Goal: Task Accomplishment & Management: Use online tool/utility

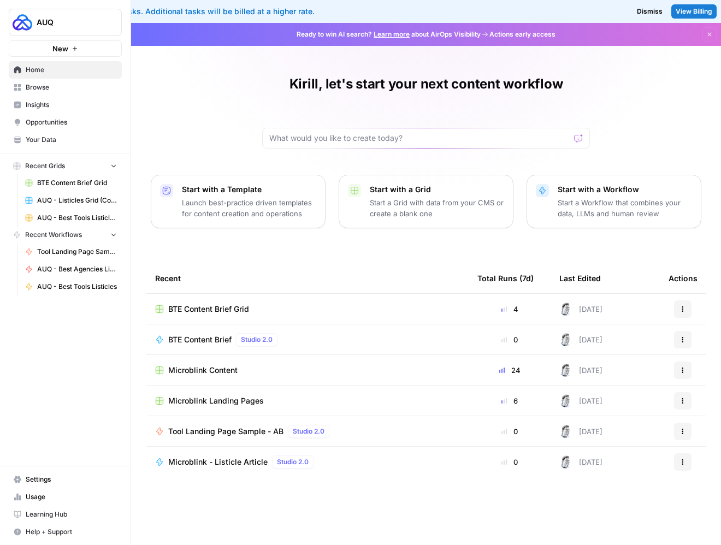
click at [228, 315] on td "BTE Content Brief Grid" at bounding box center [307, 309] width 322 height 30
click at [235, 310] on span "BTE Content Brief Grid" at bounding box center [208, 309] width 81 height 11
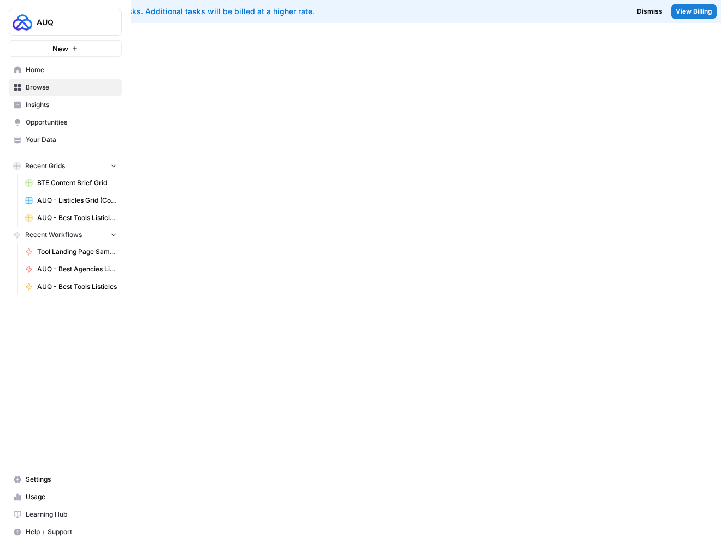
click at [235, 310] on div at bounding box center [426, 284] width 590 height 522
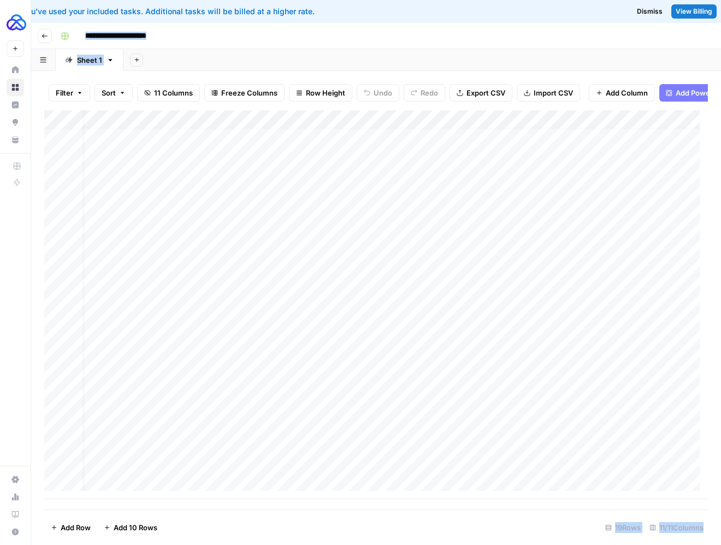
scroll to position [8, 0]
click at [202, 404] on div "Add Column" at bounding box center [376, 304] width 664 height 389
click at [132, 398] on div "Add Column" at bounding box center [376, 304] width 664 height 389
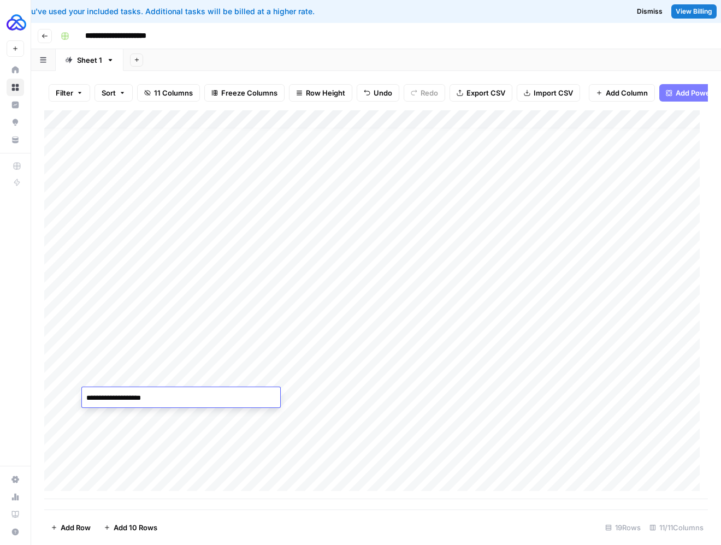
click at [107, 394] on textarea "**********" at bounding box center [181, 398] width 198 height 15
paste textarea
click at [90, 395] on textarea "**********" at bounding box center [181, 398] width 198 height 15
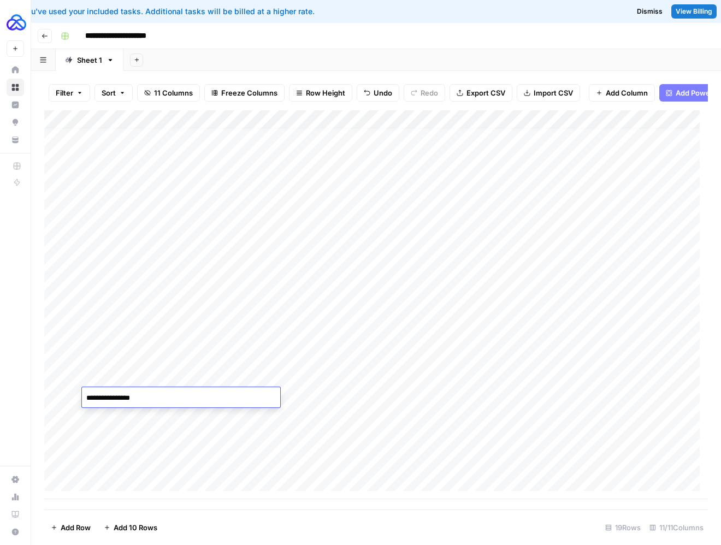
type textarea "**********"
click at [325, 378] on div "Add Column" at bounding box center [376, 304] width 664 height 389
click at [309, 395] on div "Add Column" at bounding box center [376, 304] width 664 height 389
click at [459, 399] on div "Add Column" at bounding box center [376, 304] width 664 height 389
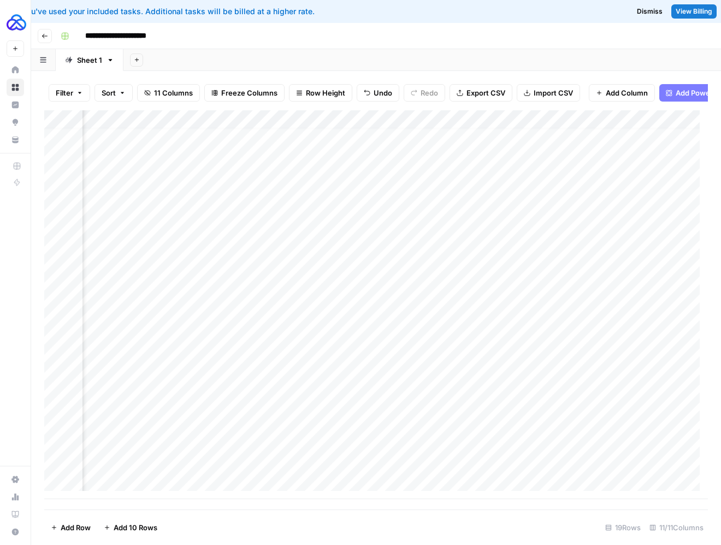
click at [425, 395] on div "Add Column" at bounding box center [376, 304] width 664 height 389
click at [480, 397] on textarea "**********" at bounding box center [486, 404] width 219 height 26
drag, startPoint x: 499, startPoint y: 393, endPoint x: 459, endPoint y: 393, distance: 40.4
click at [459, 393] on textarea "**********" at bounding box center [486, 404] width 219 height 26
drag, startPoint x: 508, startPoint y: 408, endPoint x: 548, endPoint y: 401, distance: 40.5
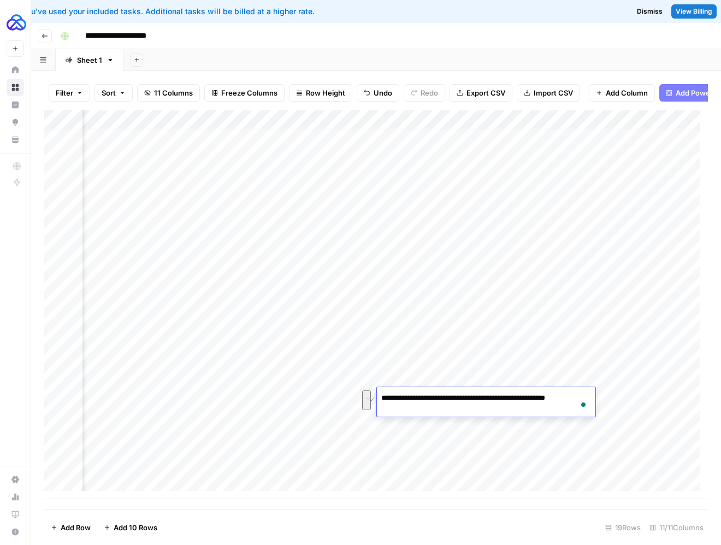
click at [548, 401] on textarea "**********" at bounding box center [486, 404] width 219 height 26
click at [548, 395] on textarea "**********" at bounding box center [486, 404] width 219 height 26
drag, startPoint x: 577, startPoint y: 398, endPoint x: 544, endPoint y: 398, distance: 32.8
click at [544, 398] on textarea "**********" at bounding box center [486, 404] width 219 height 26
type textarea "**********"
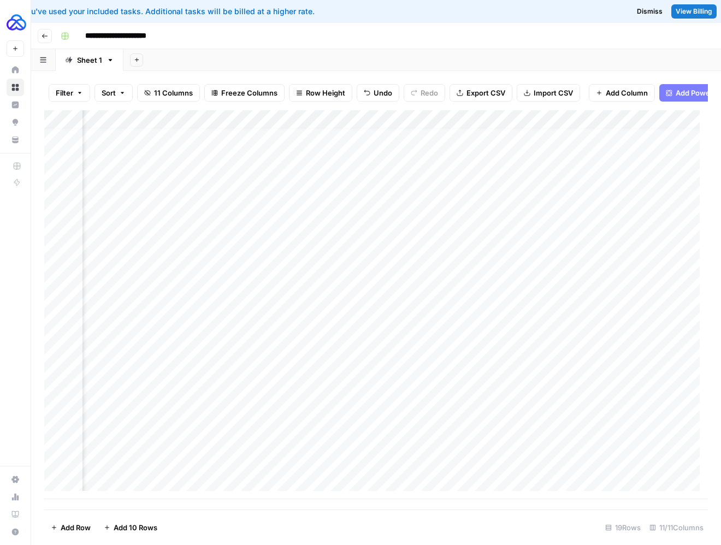
click at [353, 391] on div "Add Column" at bounding box center [376, 304] width 664 height 389
click at [284, 392] on div "Add Column" at bounding box center [376, 304] width 664 height 389
click at [371, 401] on div "Add Column" at bounding box center [376, 304] width 664 height 389
click at [487, 397] on div "Add Column" at bounding box center [376, 304] width 664 height 389
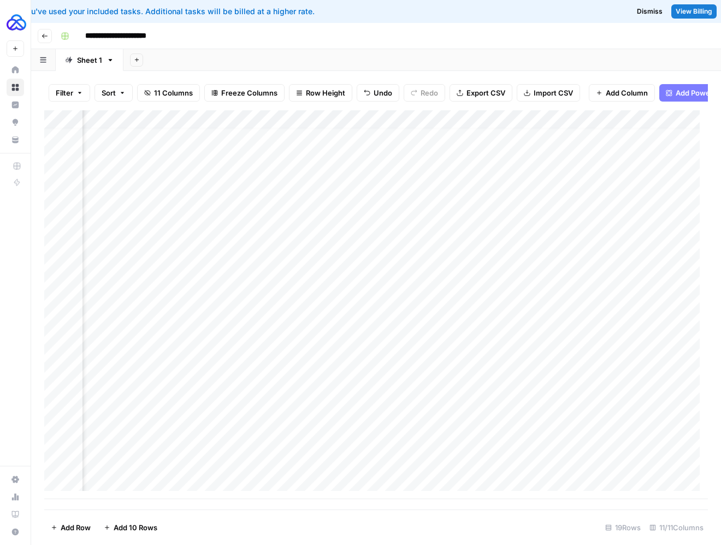
click at [490, 410] on div "Add Column" at bounding box center [376, 304] width 664 height 389
click at [433, 394] on div "Add Column" at bounding box center [376, 304] width 664 height 389
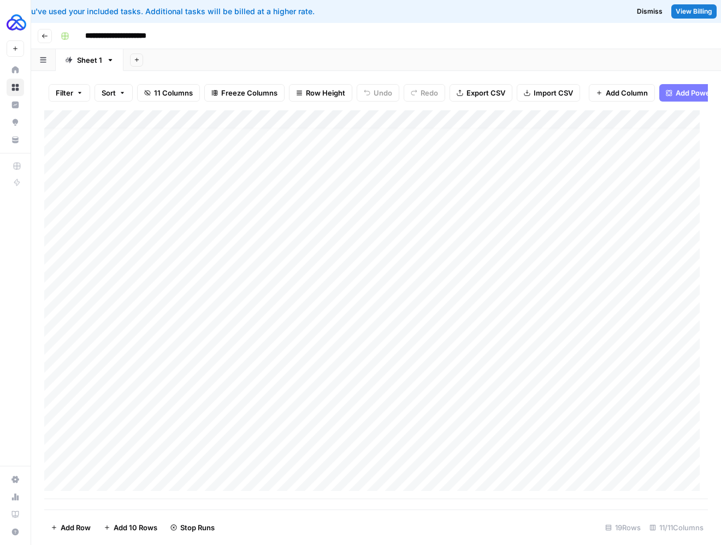
click at [145, 411] on div "Add Column" at bounding box center [376, 304] width 664 height 389
click at [605, 415] on div "Add Column" at bounding box center [376, 304] width 664 height 389
click at [621, 415] on div "Add Column" at bounding box center [376, 304] width 664 height 389
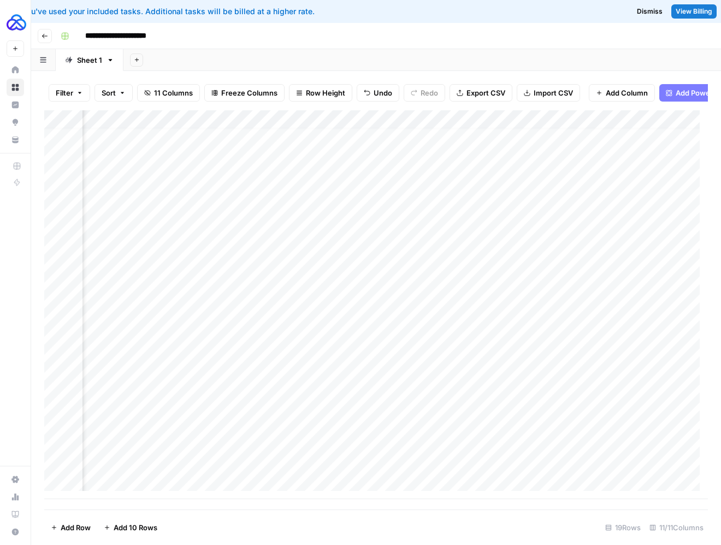
click at [497, 418] on div "Add Column" at bounding box center [376, 304] width 664 height 389
drag, startPoint x: 515, startPoint y: 431, endPoint x: 528, endPoint y: 413, distance: 22.6
click at [527, 415] on textarea "**********" at bounding box center [534, 422] width 219 height 26
click at [542, 408] on div "**********" at bounding box center [534, 421] width 219 height 30
drag, startPoint x: 542, startPoint y: 411, endPoint x: 542, endPoint y: 429, distance: 18.0
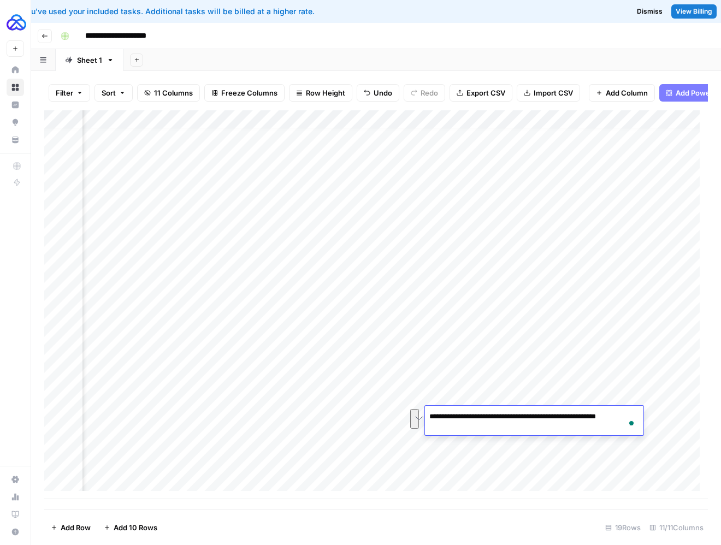
click at [542, 429] on textarea "**********" at bounding box center [534, 422] width 219 height 26
drag, startPoint x: 548, startPoint y: 427, endPoint x: 551, endPoint y: 417, distance: 10.2
click at [551, 417] on textarea "**********" at bounding box center [534, 422] width 219 height 26
type textarea "**********"
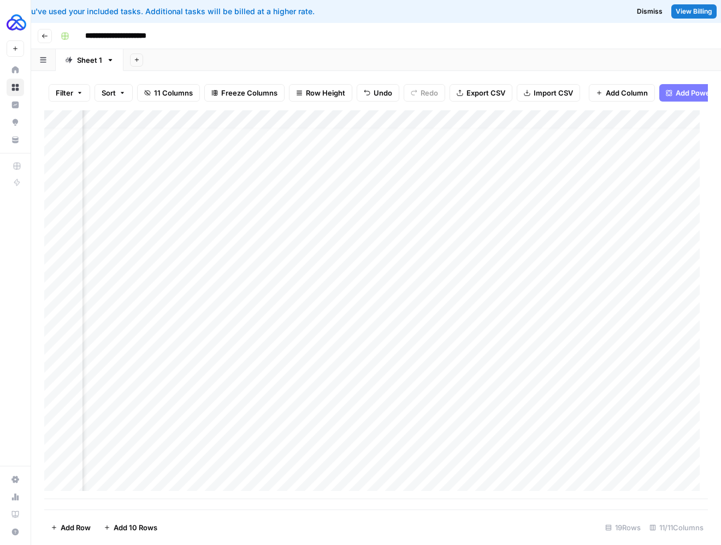
click at [389, 424] on div "Add Column" at bounding box center [376, 304] width 664 height 389
click at [198, 433] on div "Add Column" at bounding box center [376, 304] width 664 height 389
click at [523, 430] on div "Add Column" at bounding box center [376, 304] width 664 height 389
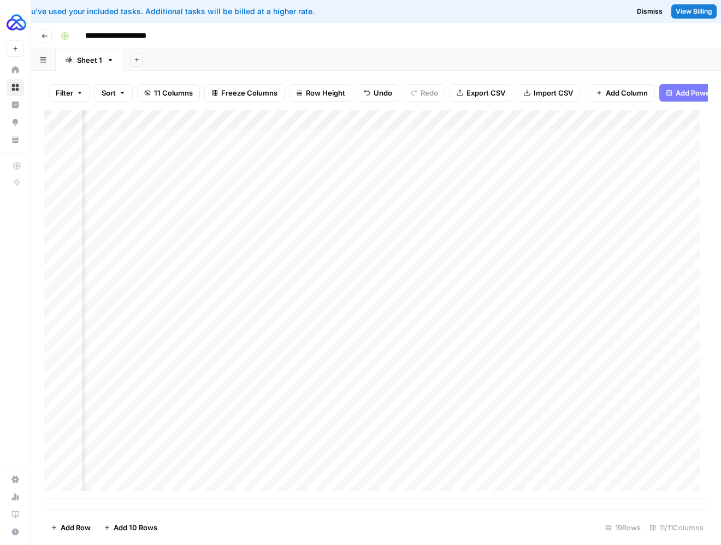
click at [603, 431] on div "Add Column" at bounding box center [376, 304] width 664 height 389
click at [617, 432] on textarea "**********" at bounding box center [606, 441] width 219 height 26
click at [601, 433] on textarea "**********" at bounding box center [606, 441] width 219 height 26
drag, startPoint x: 645, startPoint y: 435, endPoint x: 765, endPoint y: 435, distance: 119.6
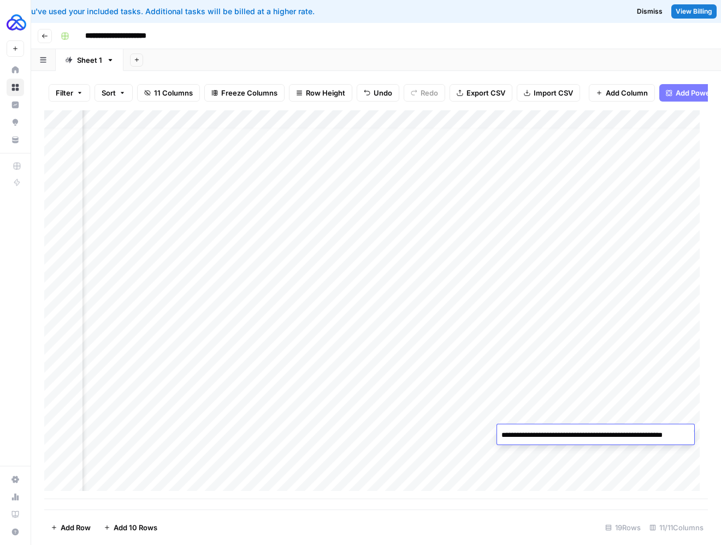
click at [721, 435] on html "**********" at bounding box center [360, 272] width 721 height 545
type textarea "**********"
click at [479, 420] on div "Add Column" at bounding box center [376, 304] width 664 height 389
click at [371, 412] on div "Add Column" at bounding box center [376, 304] width 664 height 389
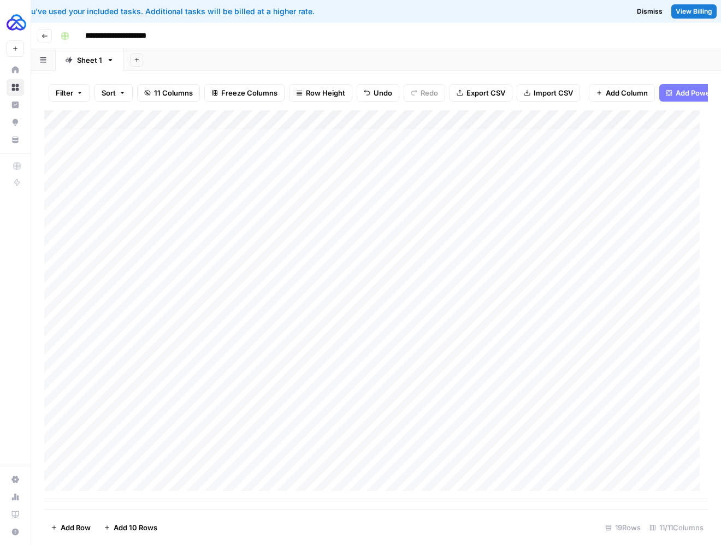
click at [375, 397] on div "Add Column" at bounding box center [376, 304] width 664 height 389
click at [459, 419] on div "Add Column" at bounding box center [376, 304] width 664 height 389
click at [259, 416] on div "Add Column" at bounding box center [376, 304] width 664 height 389
click at [540, 415] on div "Add Column" at bounding box center [376, 304] width 664 height 389
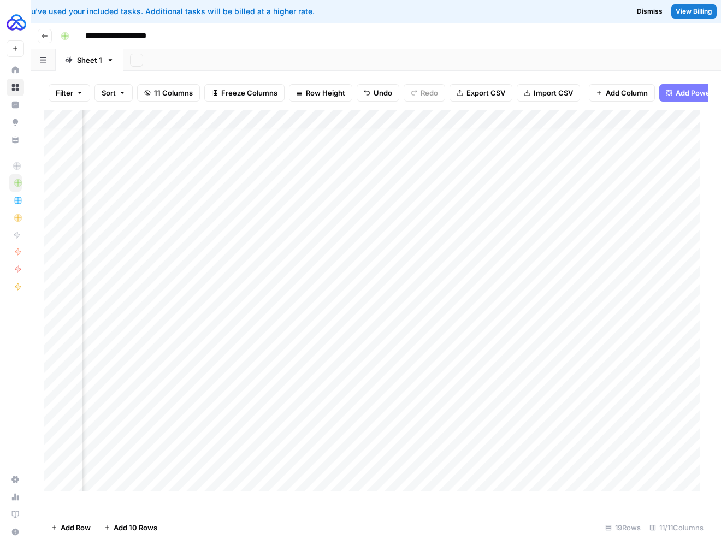
click at [413, 414] on div "Add Column" at bounding box center [376, 304] width 664 height 389
click at [354, 414] on div "Add Column" at bounding box center [376, 304] width 664 height 389
click at [300, 416] on div "Add Column" at bounding box center [376, 304] width 664 height 389
click at [433, 413] on div "Add Column" at bounding box center [376, 304] width 664 height 389
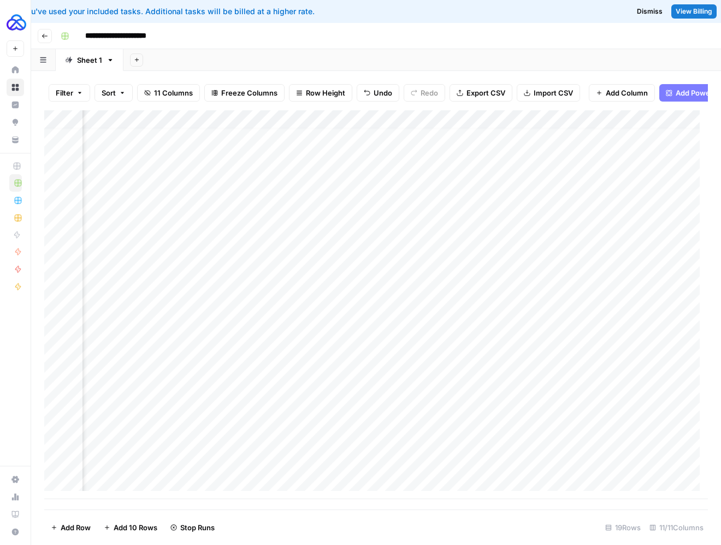
scroll to position [8, 753]
click at [537, 393] on div "Add Column" at bounding box center [376, 304] width 664 height 389
click at [222, 431] on div "Add Column" at bounding box center [376, 304] width 664 height 389
click at [179, 431] on div "Add Column" at bounding box center [376, 304] width 664 height 389
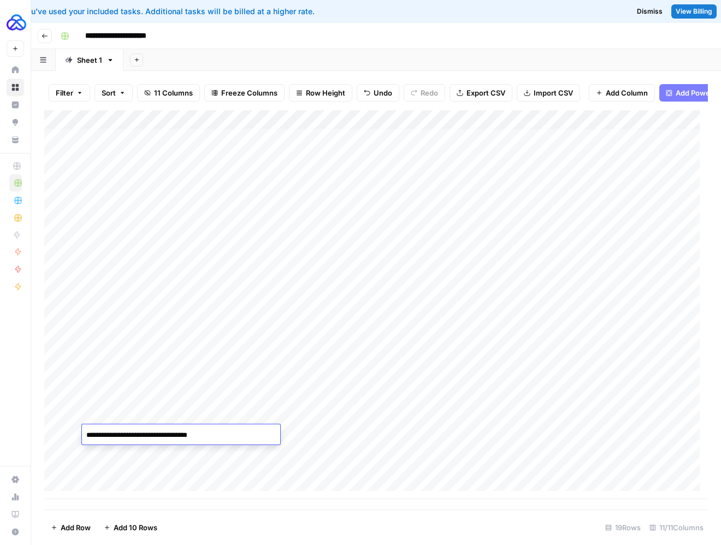
click at [179, 431] on textarea "**********" at bounding box center [181, 435] width 198 height 15
click at [475, 446] on div "Add Column" at bounding box center [376, 304] width 664 height 389
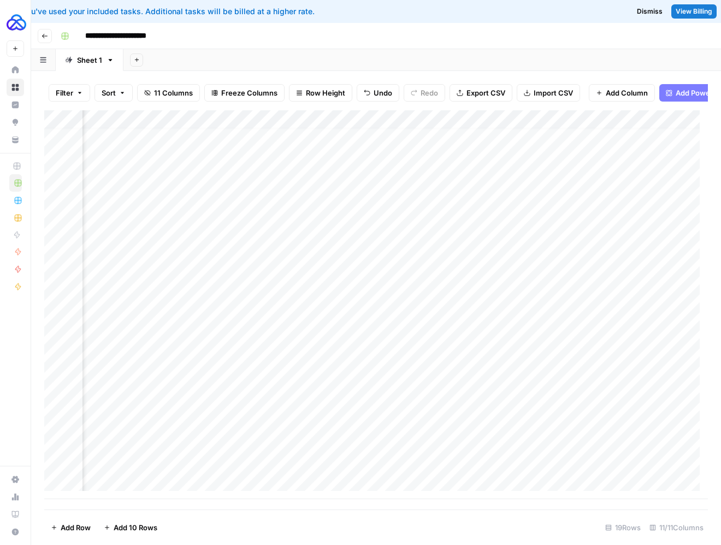
click at [508, 438] on div "Add Column" at bounding box center [376, 304] width 664 height 389
click at [386, 433] on div "Add Column" at bounding box center [376, 304] width 664 height 389
click at [306, 433] on div "Add Column" at bounding box center [376, 304] width 664 height 389
click at [502, 433] on div "Add Column" at bounding box center [376, 304] width 664 height 389
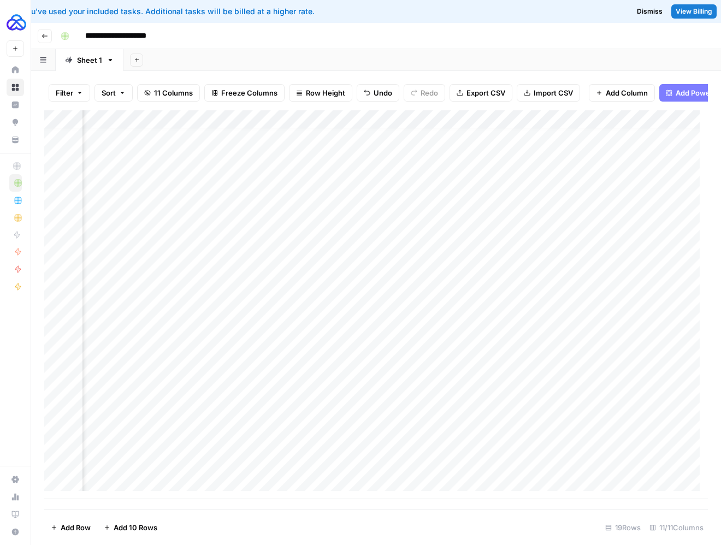
scroll to position [8, 758]
click at [212, 433] on div "Add Column" at bounding box center [376, 304] width 664 height 389
click at [583, 417] on div "Add Column" at bounding box center [376, 304] width 664 height 389
click at [487, 404] on div "Add Column" at bounding box center [376, 304] width 664 height 389
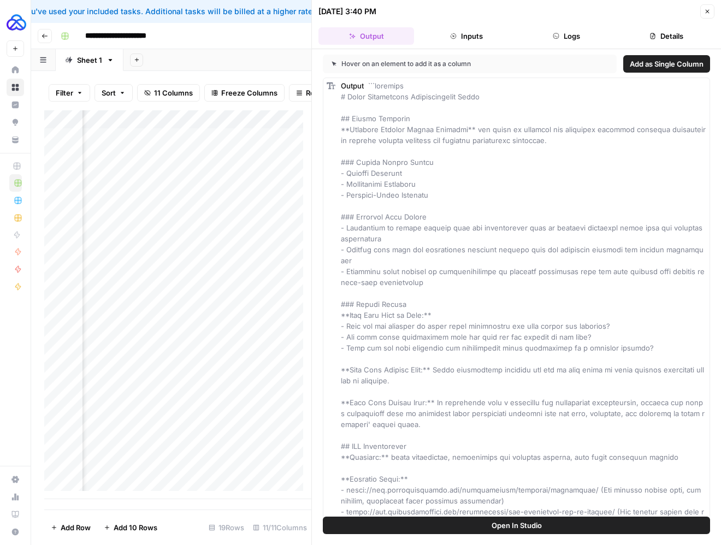
click at [569, 36] on button "Logs" at bounding box center [567, 35] width 96 height 17
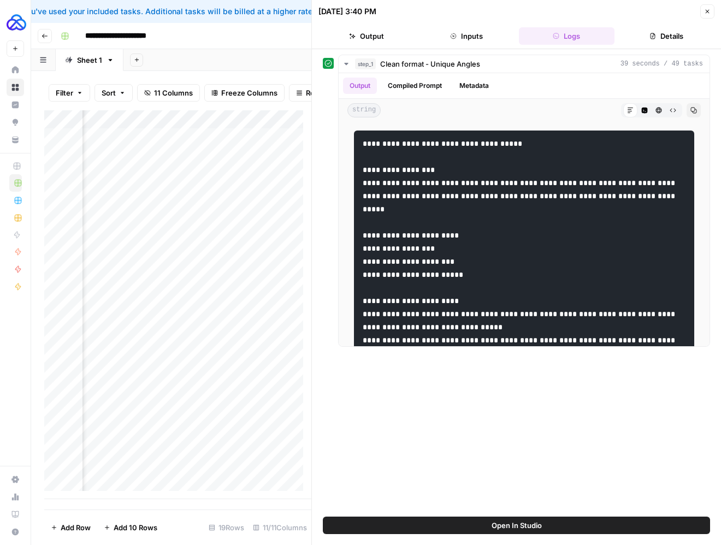
click at [374, 34] on button "Output" at bounding box center [366, 35] width 96 height 17
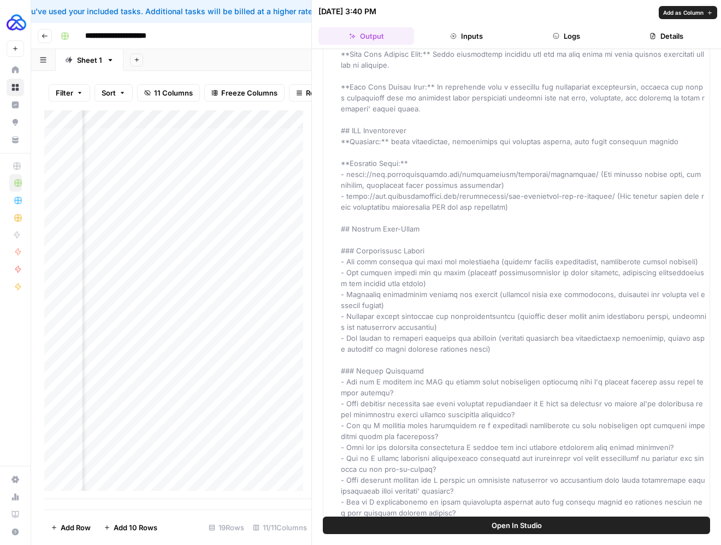
scroll to position [328, 0]
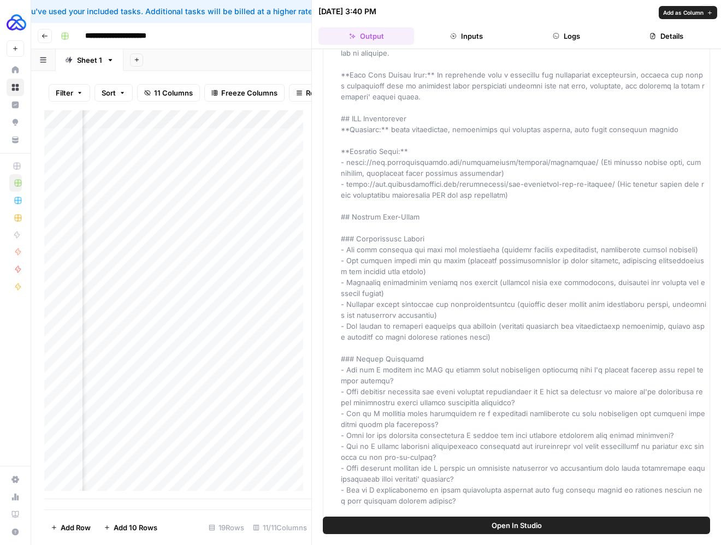
click at [293, 60] on div "Add Sheet" at bounding box center [422, 60] width 598 height 22
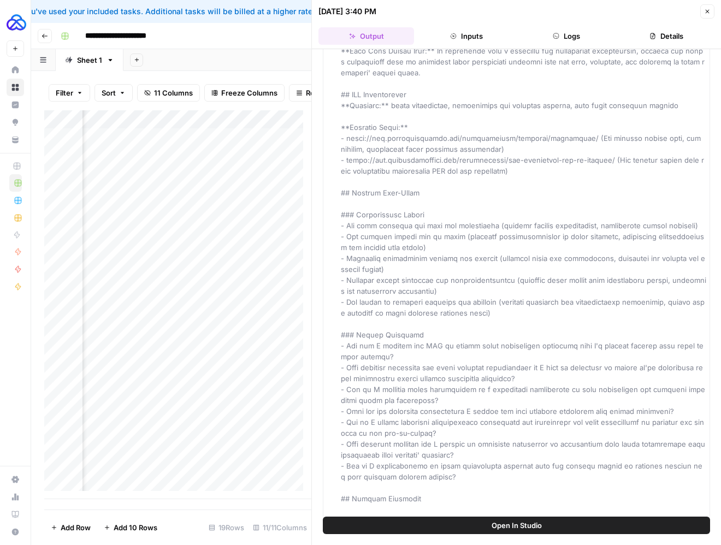
click at [705, 9] on icon "button" at bounding box center [707, 11] width 7 height 7
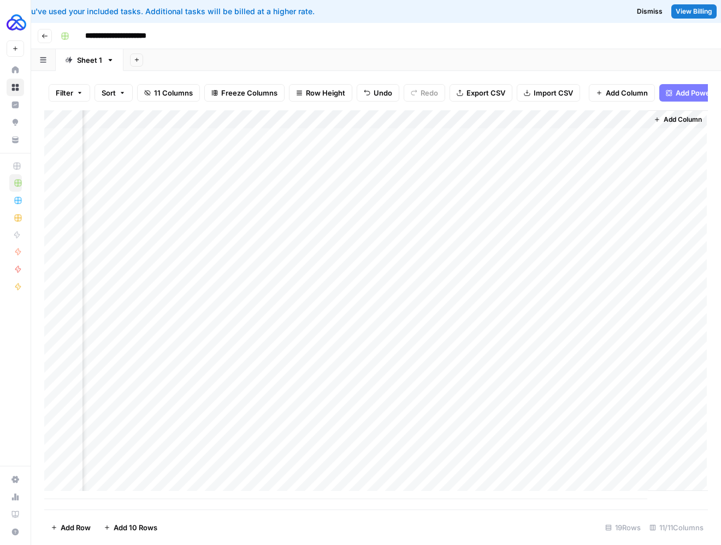
scroll to position [0, 880]
click at [480, 405] on div "Add Column" at bounding box center [376, 304] width 664 height 389
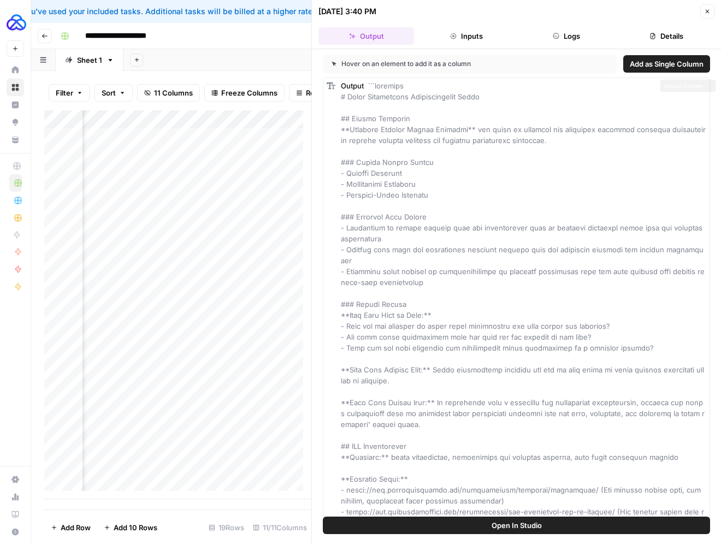
click at [559, 42] on button "Logs" at bounding box center [567, 35] width 96 height 17
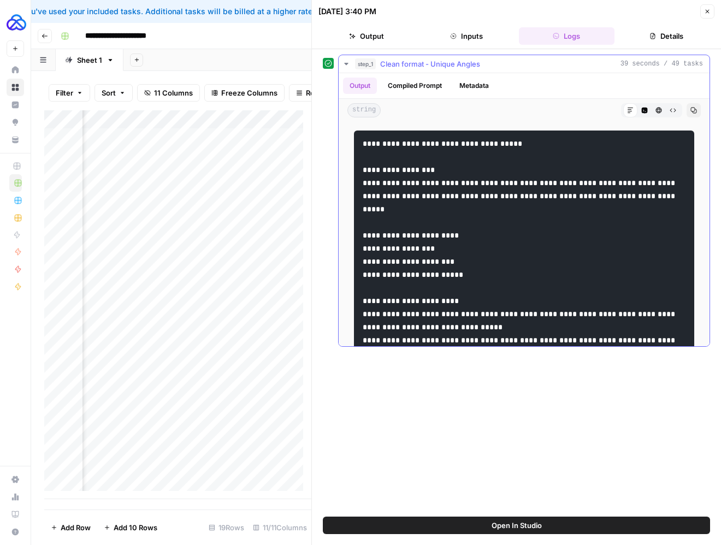
click at [652, 115] on button "HTML Viewer" at bounding box center [659, 110] width 14 height 14
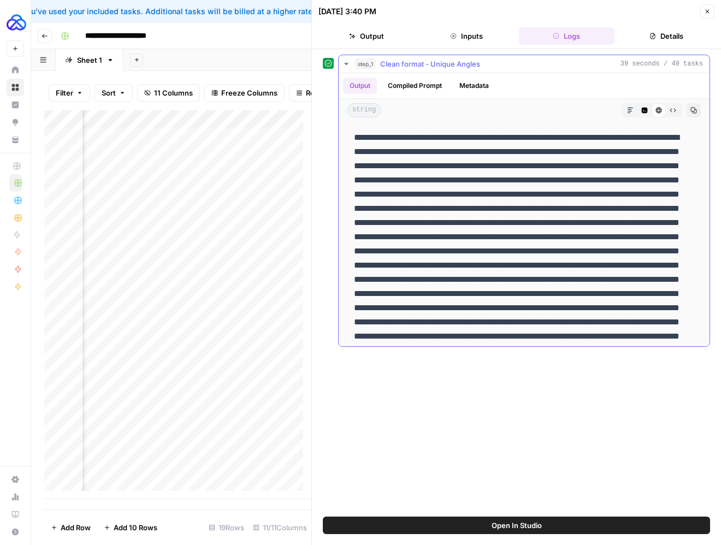
click at [666, 113] on button "Raw Output" at bounding box center [673, 110] width 14 height 14
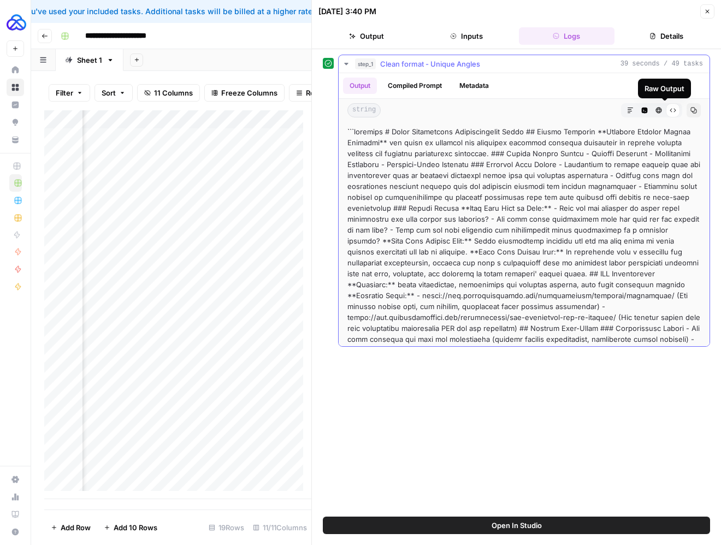
click at [652, 113] on button "HTML Viewer" at bounding box center [659, 110] width 14 height 14
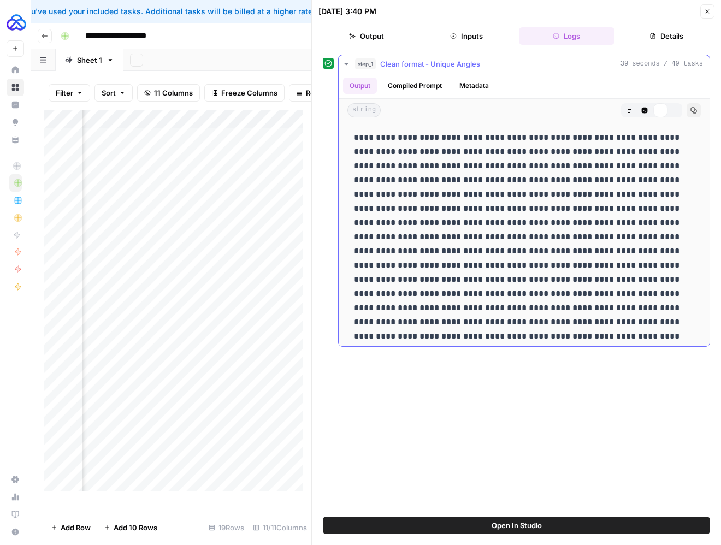
click at [642, 113] on icon "button" at bounding box center [645, 111] width 6 height 6
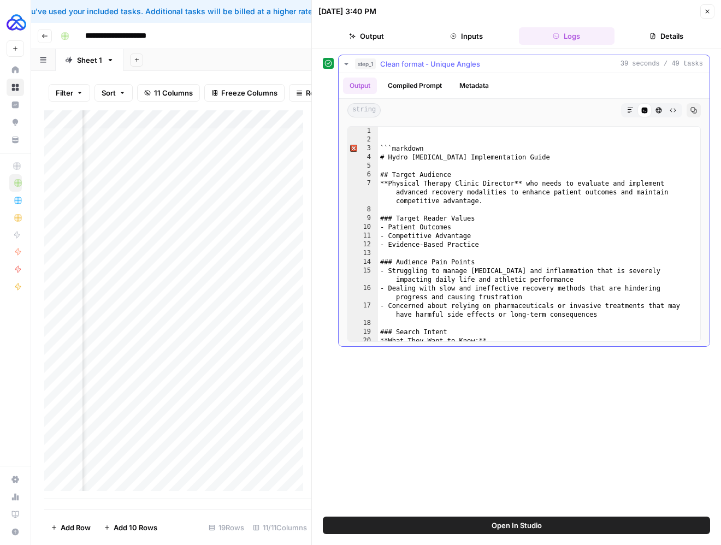
click at [626, 109] on button "Markdown" at bounding box center [630, 110] width 14 height 14
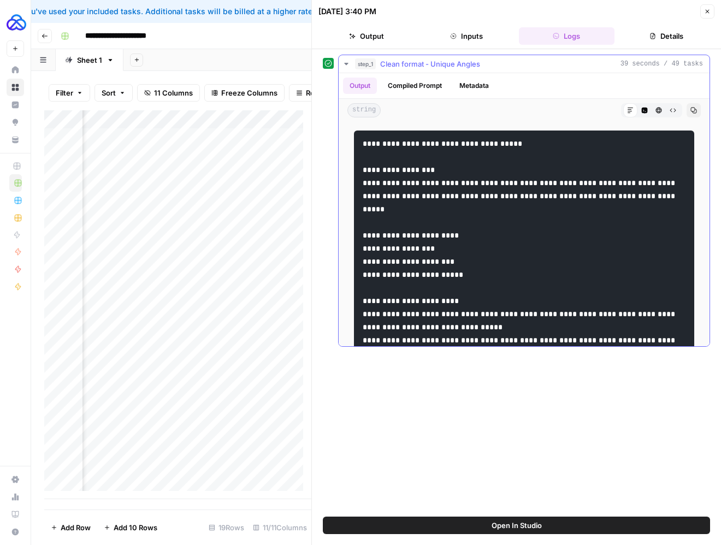
click at [705, 11] on icon "button" at bounding box center [707, 11] width 7 height 7
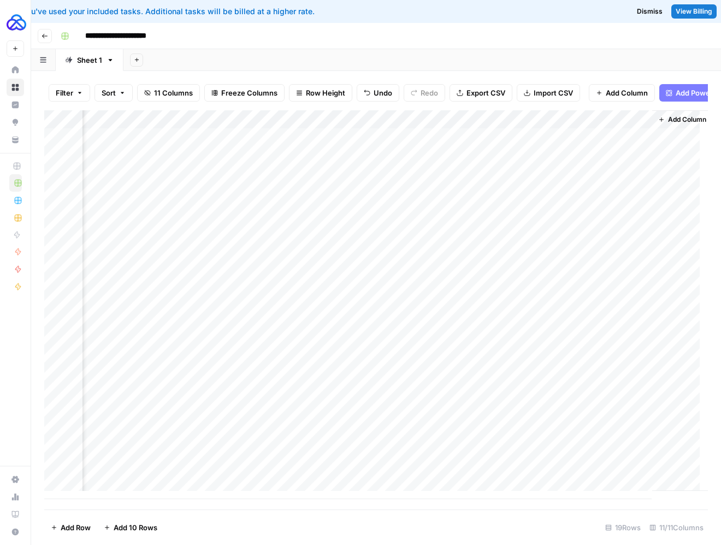
click at [457, 386] on div "Add Column" at bounding box center [376, 304] width 664 height 389
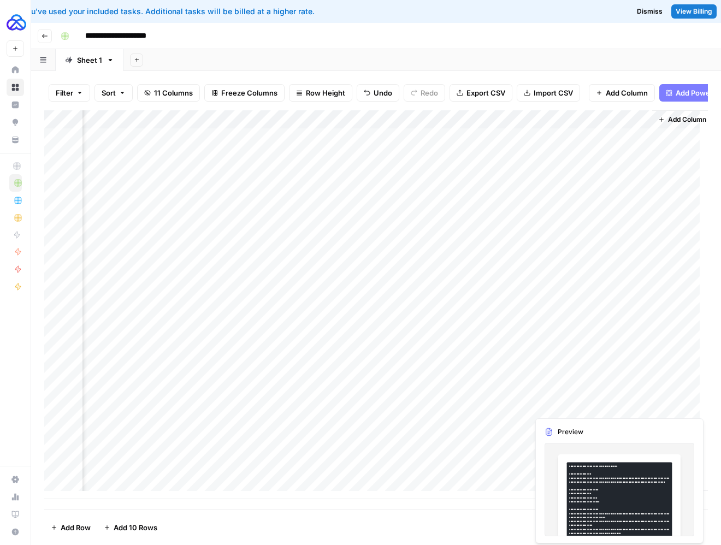
click at [563, 408] on div "Add Column" at bounding box center [376, 304] width 664 height 389
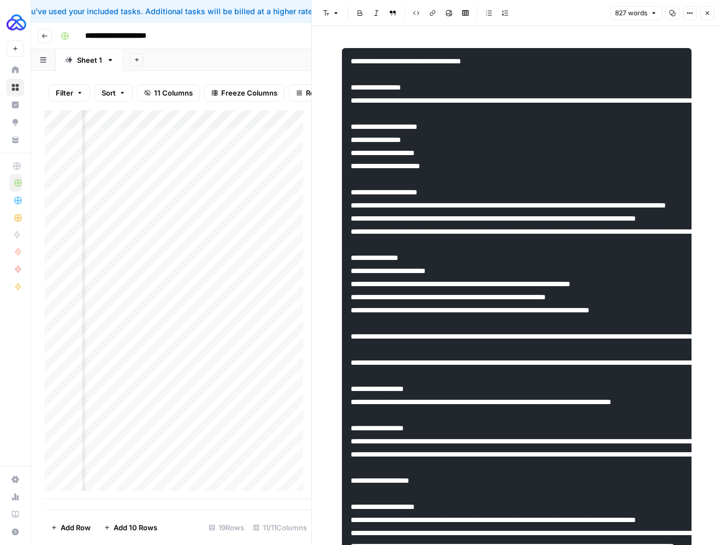
click at [700, 13] on button "Close" at bounding box center [707, 13] width 14 height 14
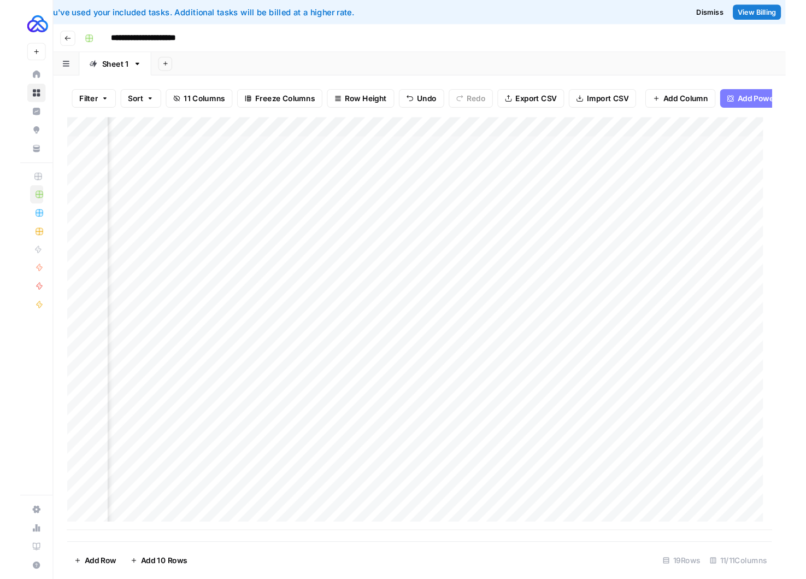
scroll to position [0, 296]
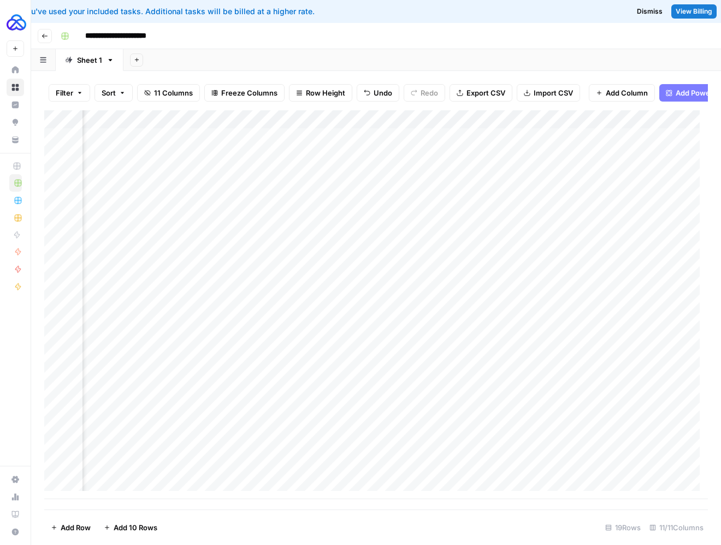
click at [390, 402] on div "Add Column" at bounding box center [376, 304] width 664 height 389
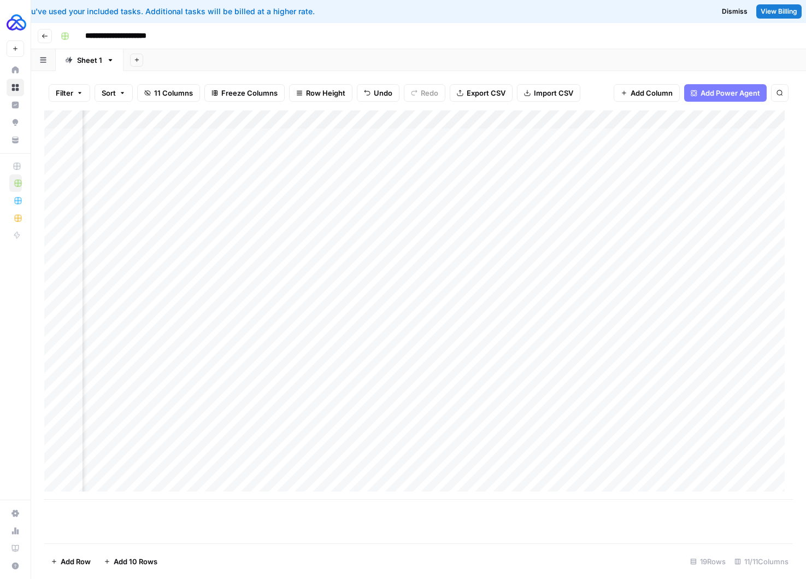
click at [321, 399] on div "Add Column" at bounding box center [418, 304] width 748 height 389
click at [222, 405] on div "Add Column" at bounding box center [418, 304] width 748 height 389
click at [221, 400] on div "Add Column" at bounding box center [418, 304] width 748 height 389
click at [422, 397] on div "Add Column" at bounding box center [418, 304] width 748 height 389
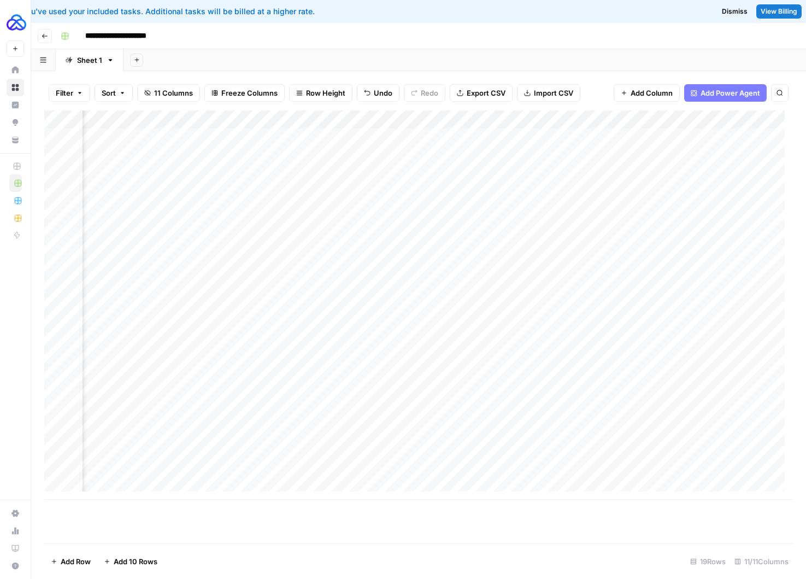
click at [422, 397] on div "Add Column" at bounding box center [418, 304] width 748 height 389
click at [410, 479] on div "Add Column" at bounding box center [418, 304] width 748 height 389
click at [494, 433] on div "Add Column" at bounding box center [418, 304] width 748 height 389
click at [576, 413] on div "Add Column" at bounding box center [418, 304] width 748 height 389
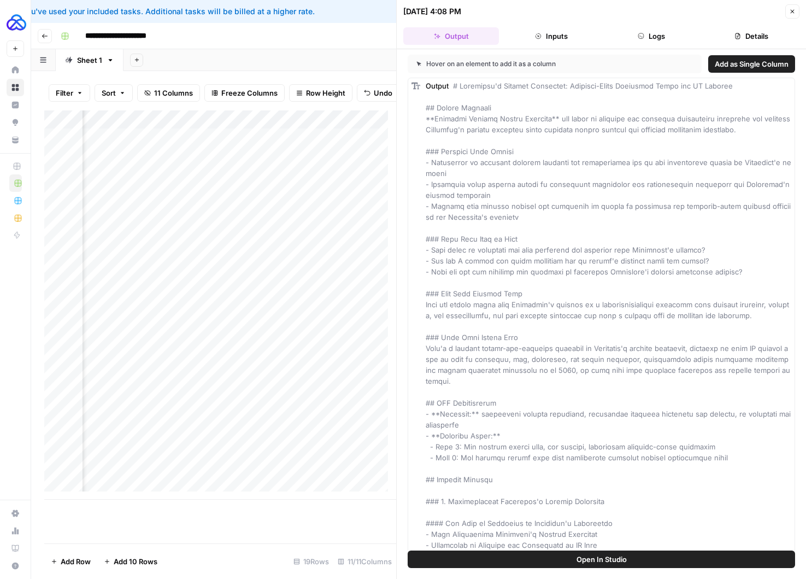
click at [469, 34] on button "Output" at bounding box center [451, 35] width 96 height 17
click at [548, 37] on button "Inputs" at bounding box center [551, 35] width 96 height 17
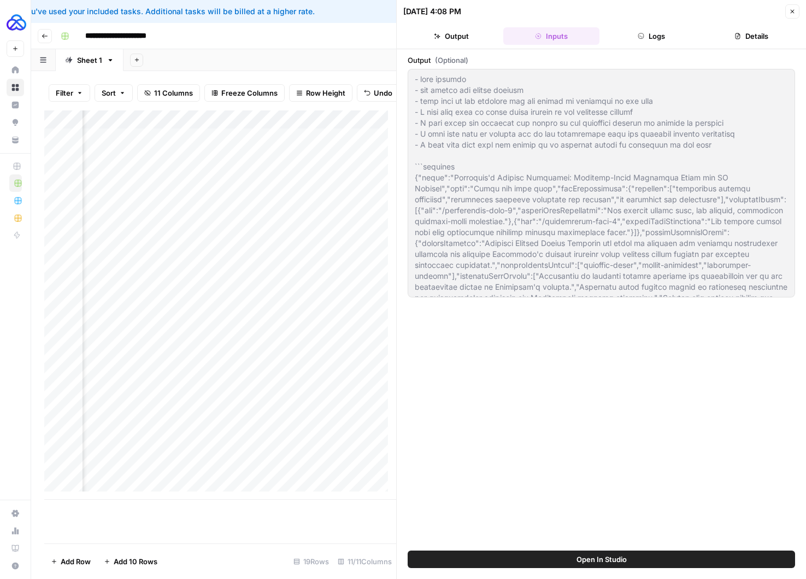
click at [644, 44] on button "Logs" at bounding box center [652, 35] width 96 height 17
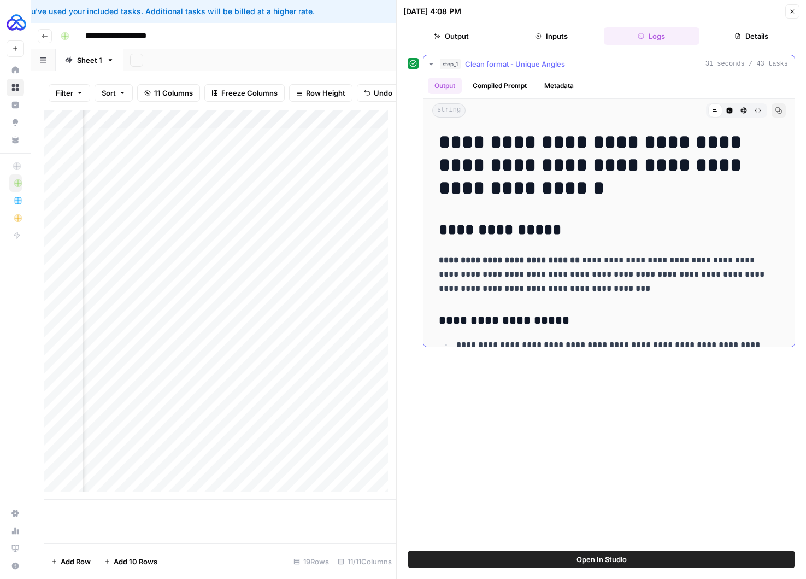
click at [444, 144] on h1 "**********" at bounding box center [605, 165] width 332 height 69
click at [721, 15] on button "Close" at bounding box center [792, 11] width 14 height 14
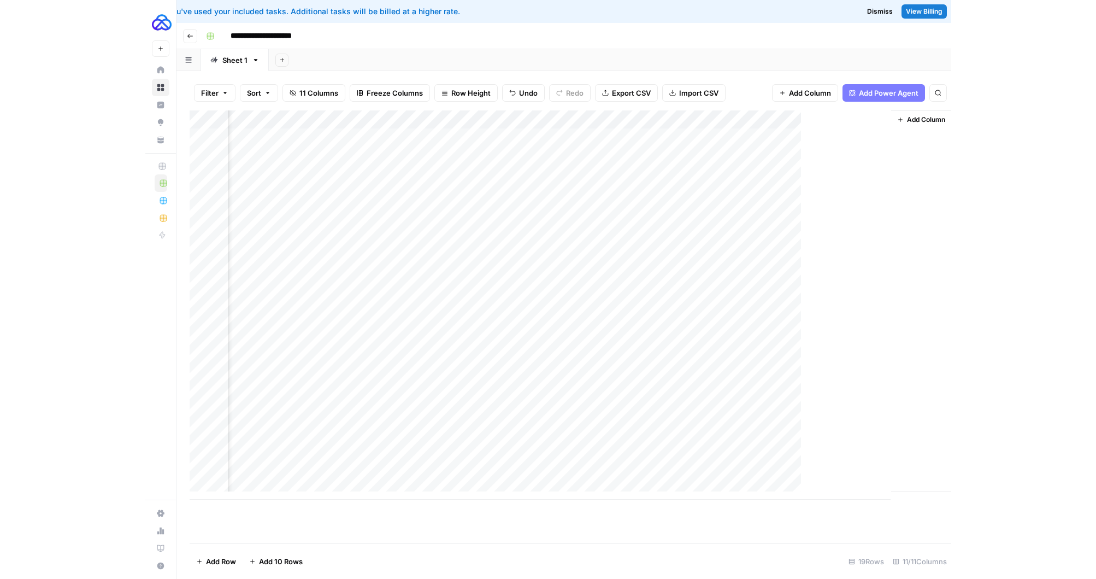
scroll to position [0, 795]
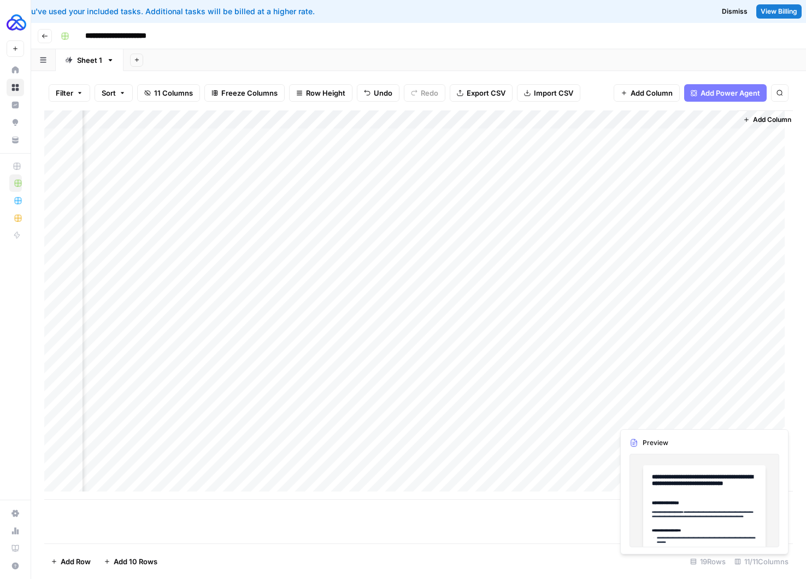
click at [634, 416] on div "Add Column" at bounding box center [418, 304] width 748 height 389
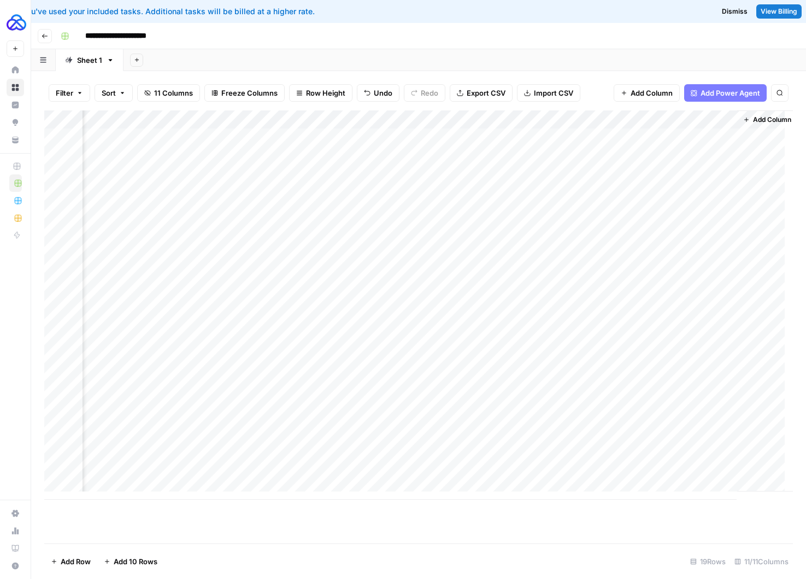
click at [651, 437] on div "Add Column" at bounding box center [418, 304] width 748 height 389
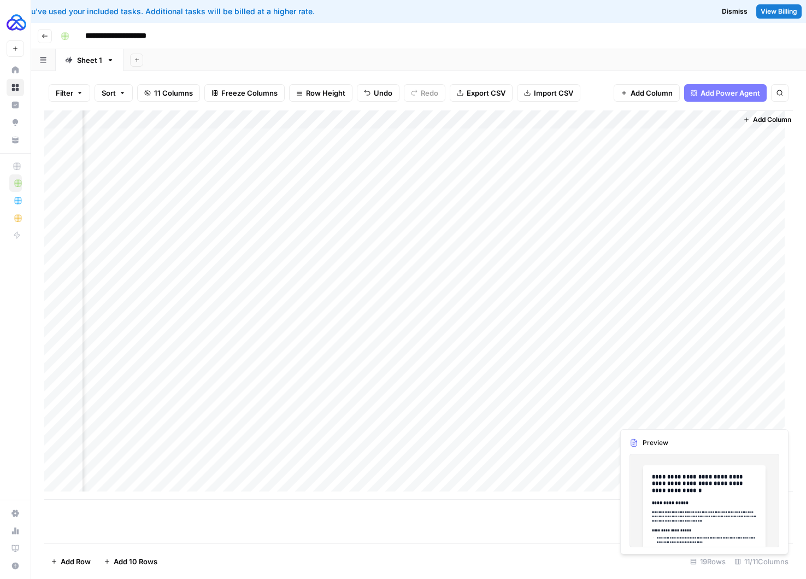
click at [660, 412] on div "Add Column" at bounding box center [418, 304] width 748 height 389
click at [689, 423] on div "Add Column" at bounding box center [418, 304] width 748 height 389
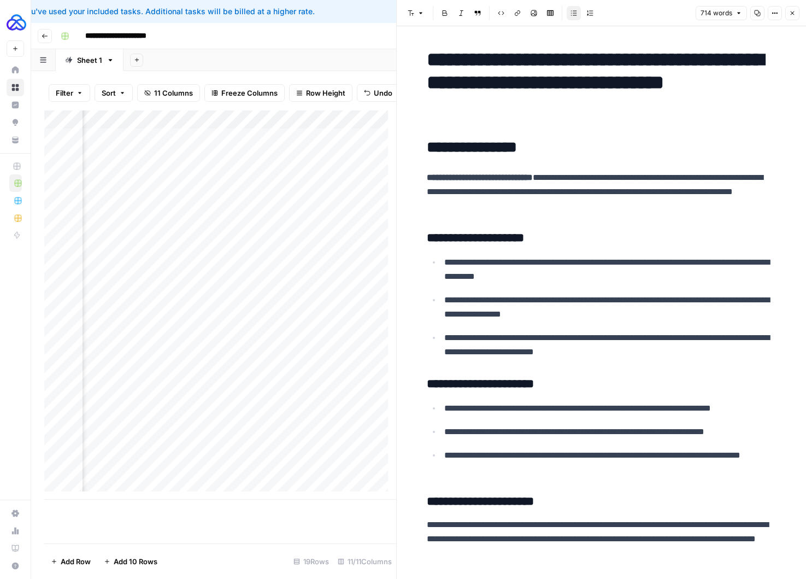
click at [428, 55] on h1 "**********" at bounding box center [602, 82] width 350 height 69
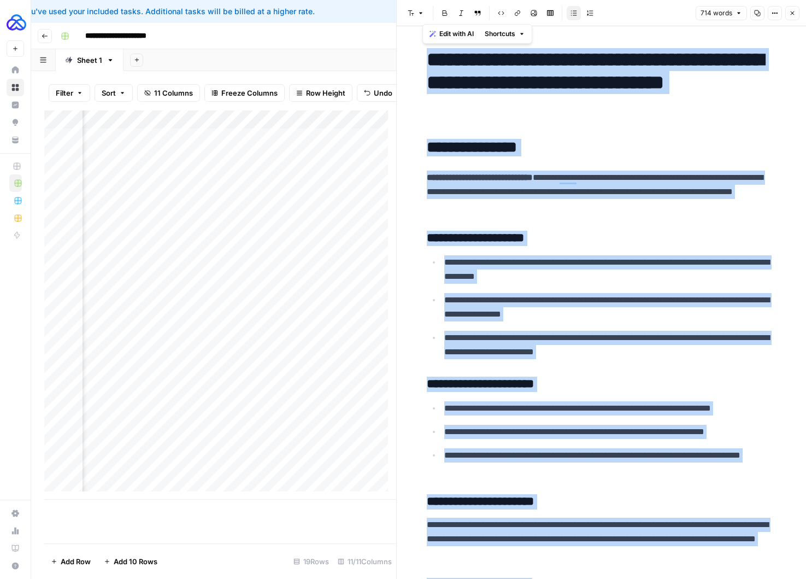
copy div "**********"
click at [721, 13] on button "Close" at bounding box center [792, 13] width 14 height 14
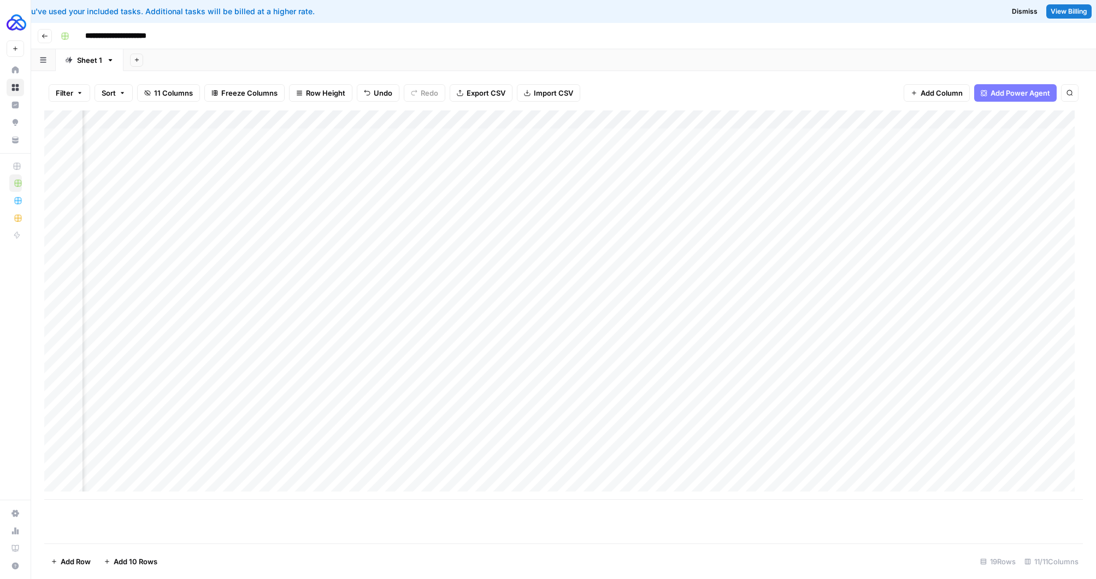
scroll to position [0, 314]
click at [392, 419] on div "Add Column" at bounding box center [563, 304] width 1039 height 389
click at [363, 412] on div "Add Column" at bounding box center [563, 304] width 1039 height 389
click at [299, 418] on div "Add Column" at bounding box center [563, 304] width 1039 height 389
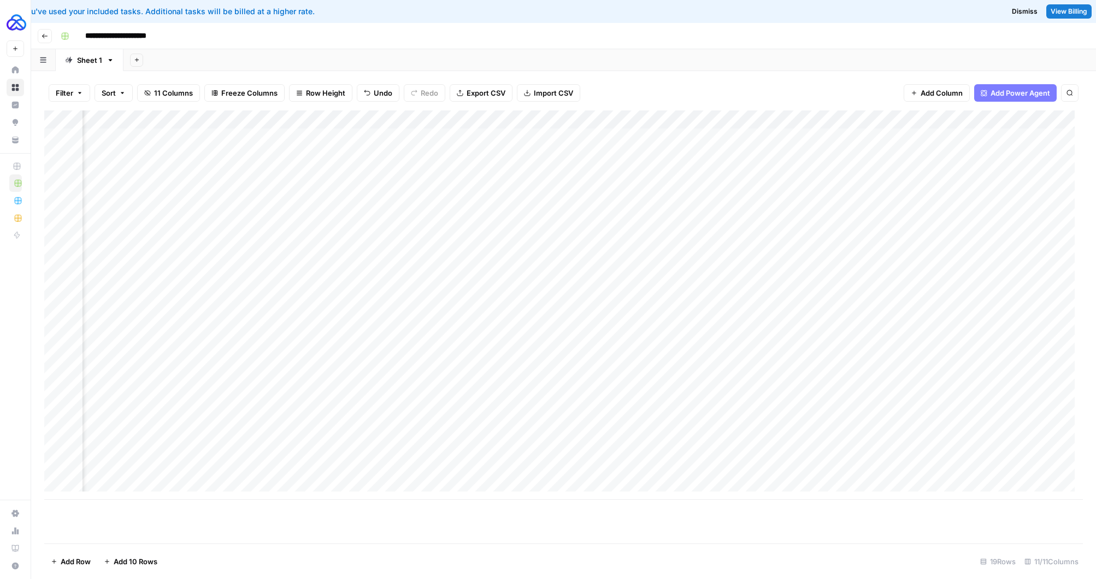
click at [302, 465] on div "Add Column" at bounding box center [563, 304] width 1039 height 389
click at [210, 421] on div "Add Column" at bounding box center [563, 304] width 1039 height 389
click at [194, 416] on div "Add Column" at bounding box center [563, 304] width 1039 height 389
click at [253, 443] on div "Add Column" at bounding box center [563, 304] width 1039 height 389
click at [276, 414] on div "Add Column" at bounding box center [563, 304] width 1039 height 389
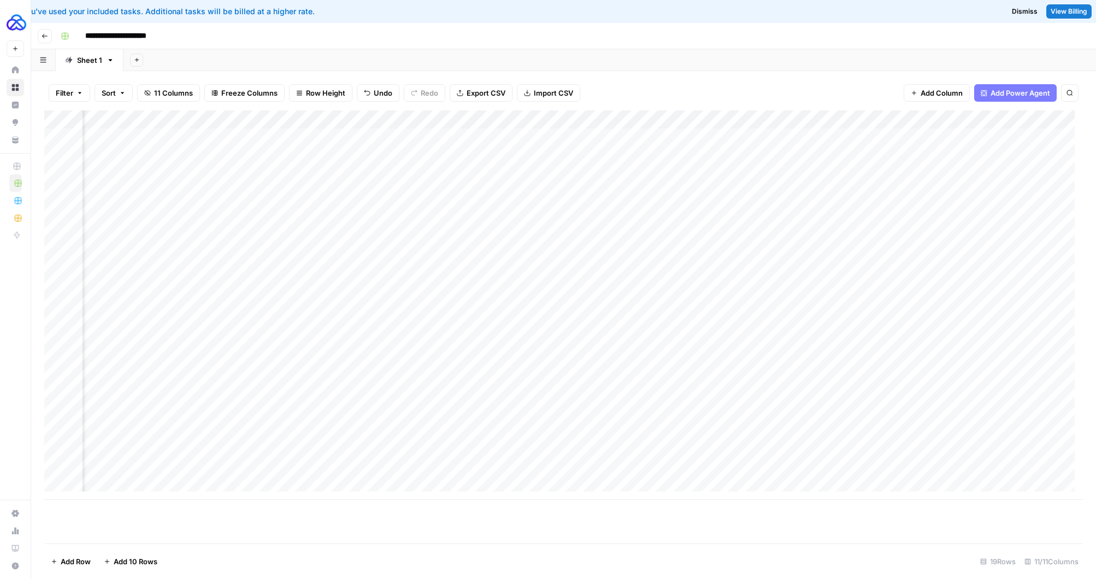
click at [414, 414] on div "Add Column" at bounding box center [563, 304] width 1039 height 389
drag, startPoint x: 208, startPoint y: 416, endPoint x: 326, endPoint y: 413, distance: 118.0
click at [326, 413] on div "Add Column" at bounding box center [563, 304] width 1039 height 389
click at [659, 418] on div "Add Column" at bounding box center [563, 304] width 1039 height 389
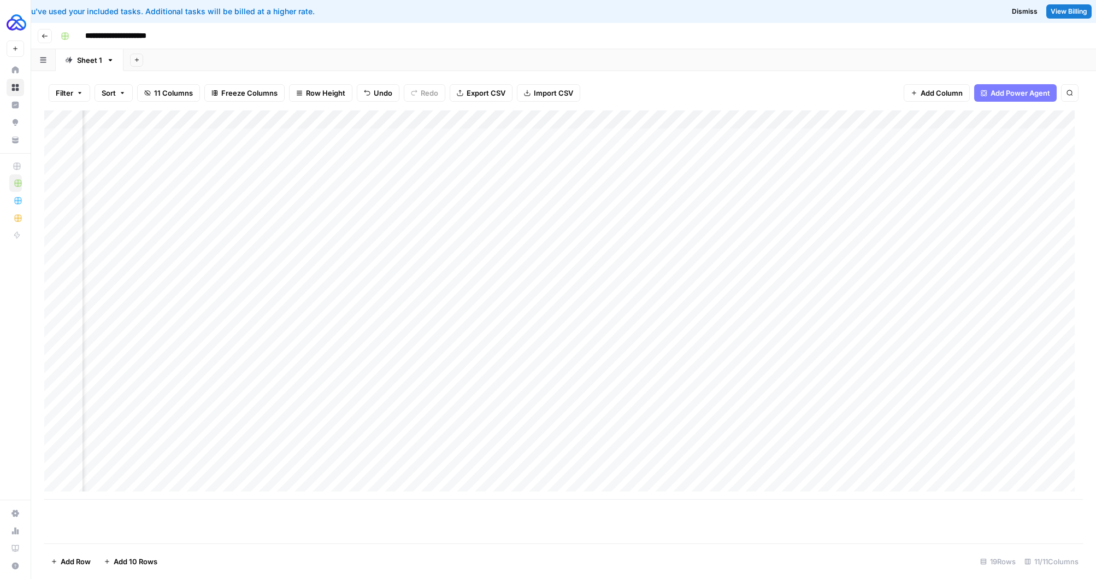
click at [714, 415] on div "Add Column" at bounding box center [563, 304] width 1039 height 389
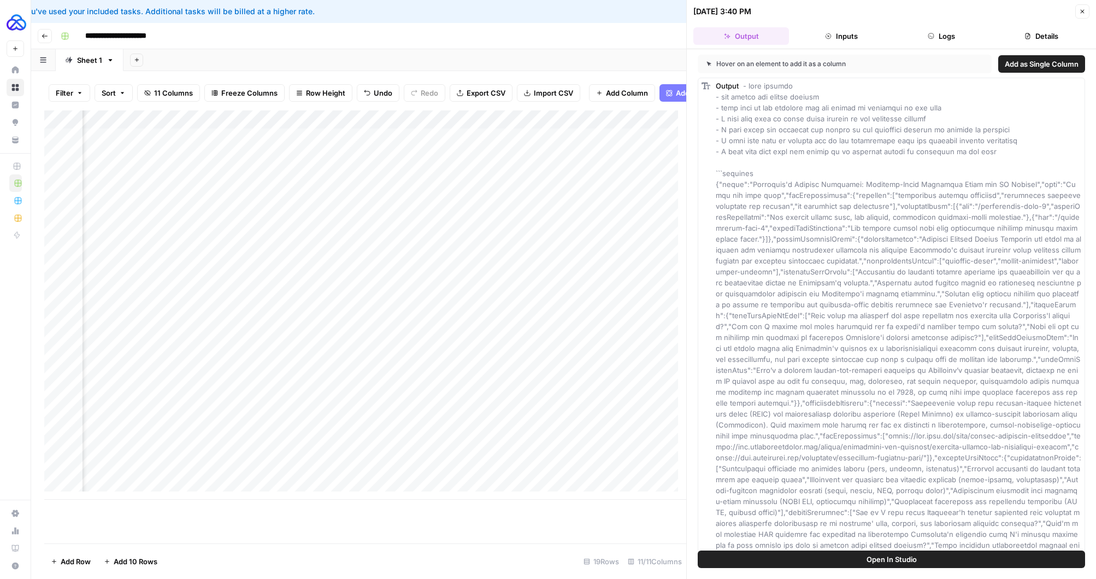
click at [721, 32] on button "Logs" at bounding box center [942, 35] width 96 height 17
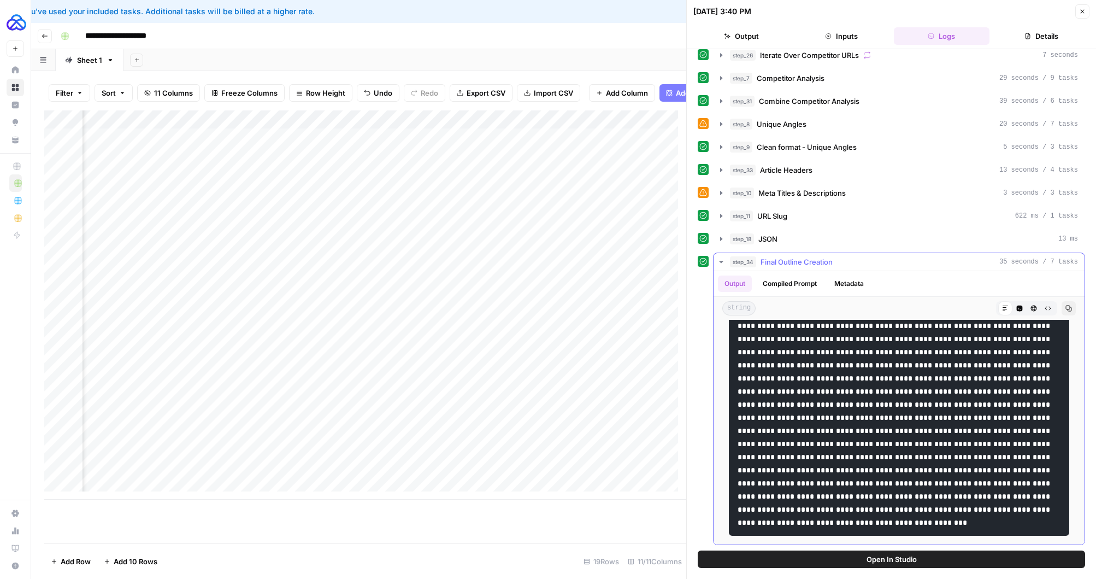
scroll to position [1649, 0]
click at [721, 262] on icon "button" at bounding box center [721, 261] width 9 height 9
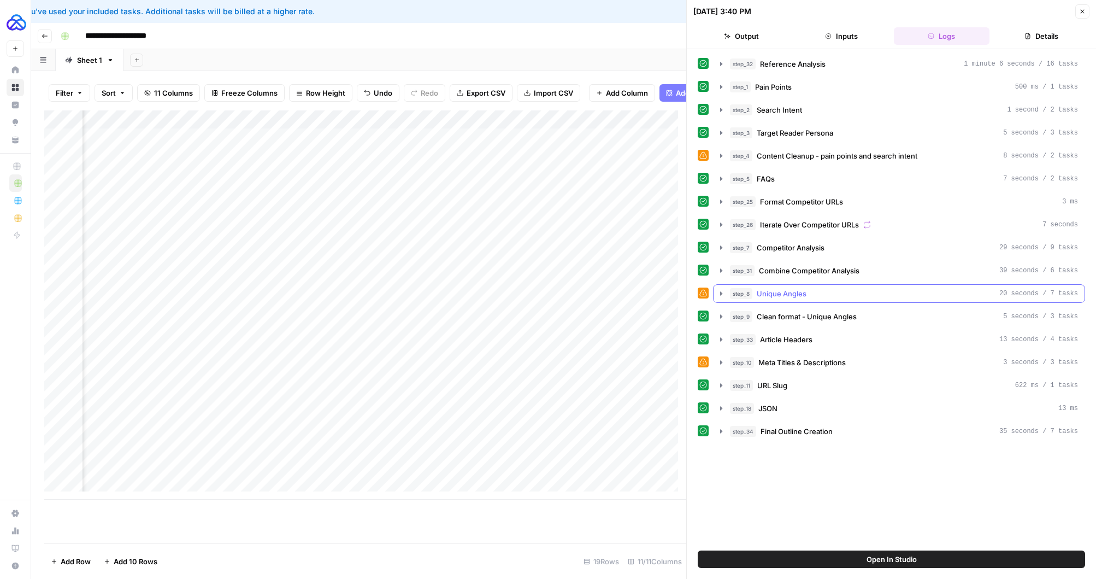
click at [721, 293] on icon "button" at bounding box center [721, 293] width 9 height 9
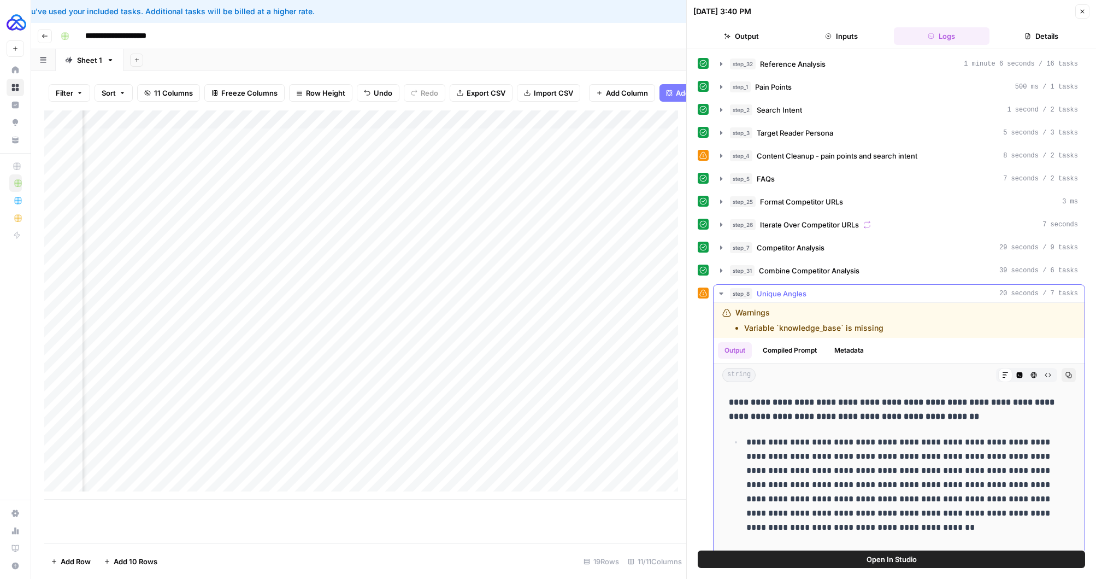
click at [721, 293] on icon "button" at bounding box center [721, 293] width 4 height 2
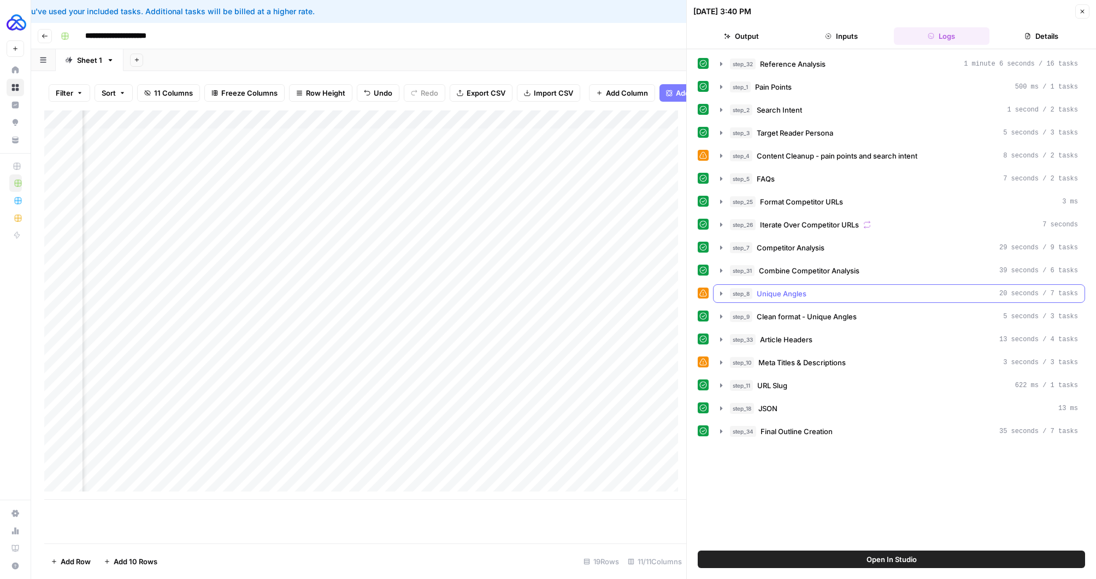
click at [721, 293] on icon "button" at bounding box center [721, 293] width 9 height 9
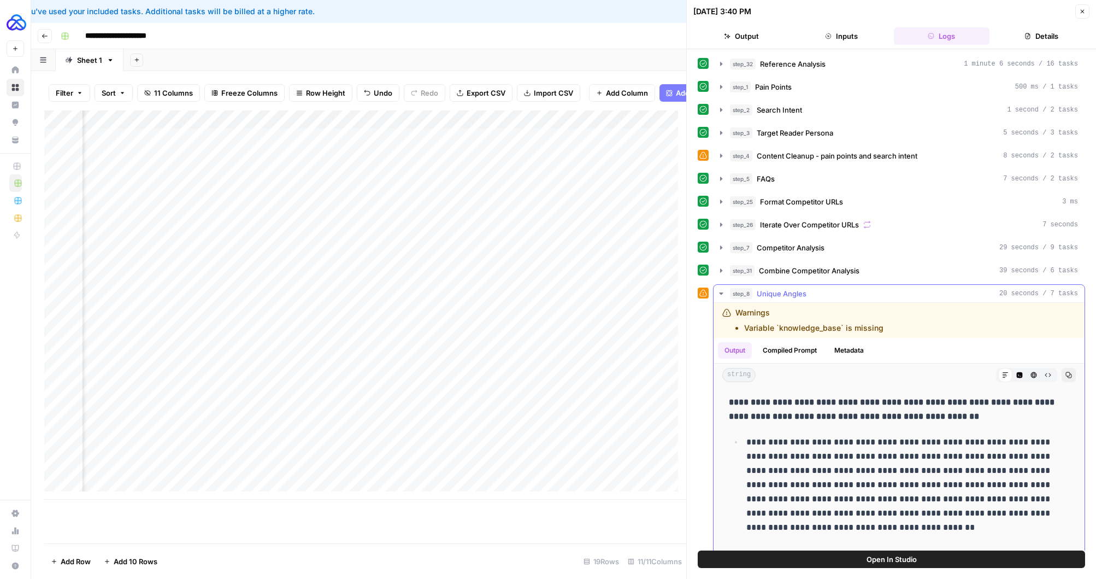
click at [721, 293] on icon "button" at bounding box center [721, 293] width 4 height 2
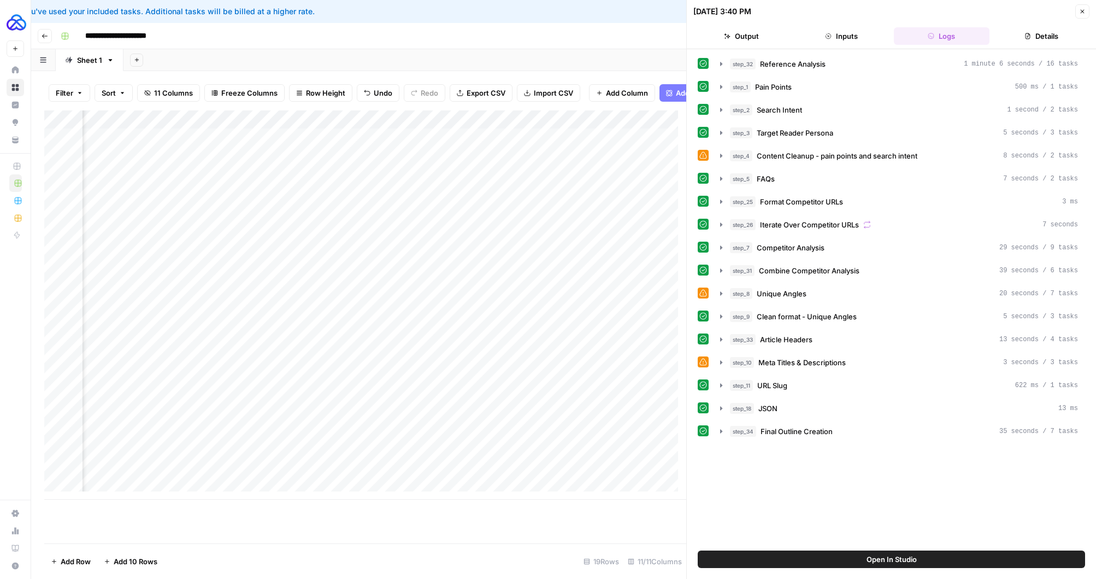
click at [613, 402] on div "Add Column" at bounding box center [365, 304] width 642 height 389
click at [646, 386] on div "Add Column" at bounding box center [365, 304] width 642 height 389
click at [643, 418] on div "Add Column" at bounding box center [365, 304] width 642 height 389
click at [721, 5] on button "Close" at bounding box center [1082, 11] width 14 height 14
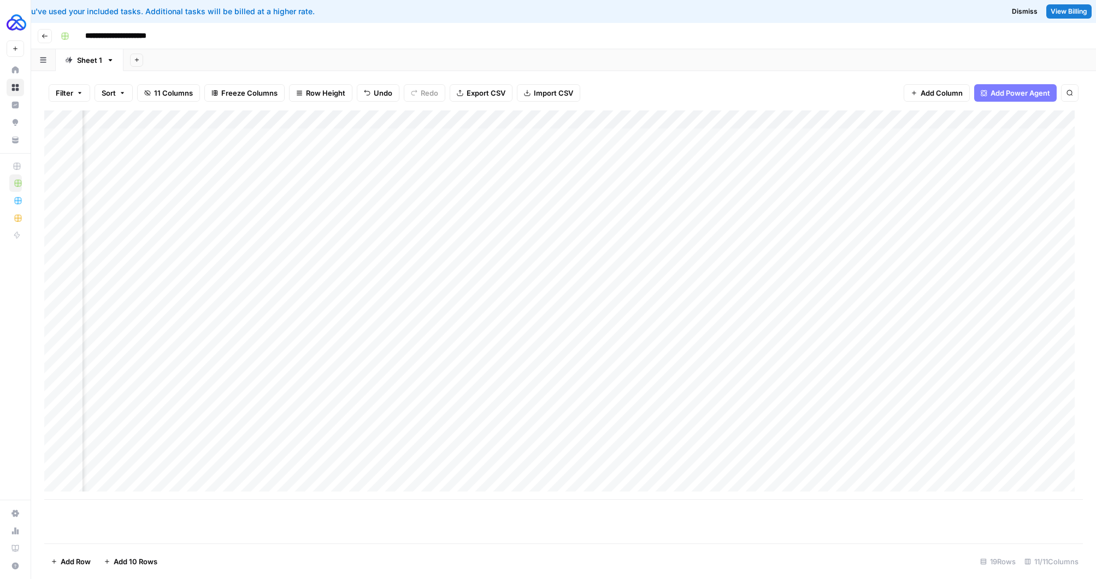
click at [706, 398] on div "Add Column" at bounding box center [563, 304] width 1039 height 389
click at [715, 397] on div "Add Column" at bounding box center [563, 304] width 1039 height 389
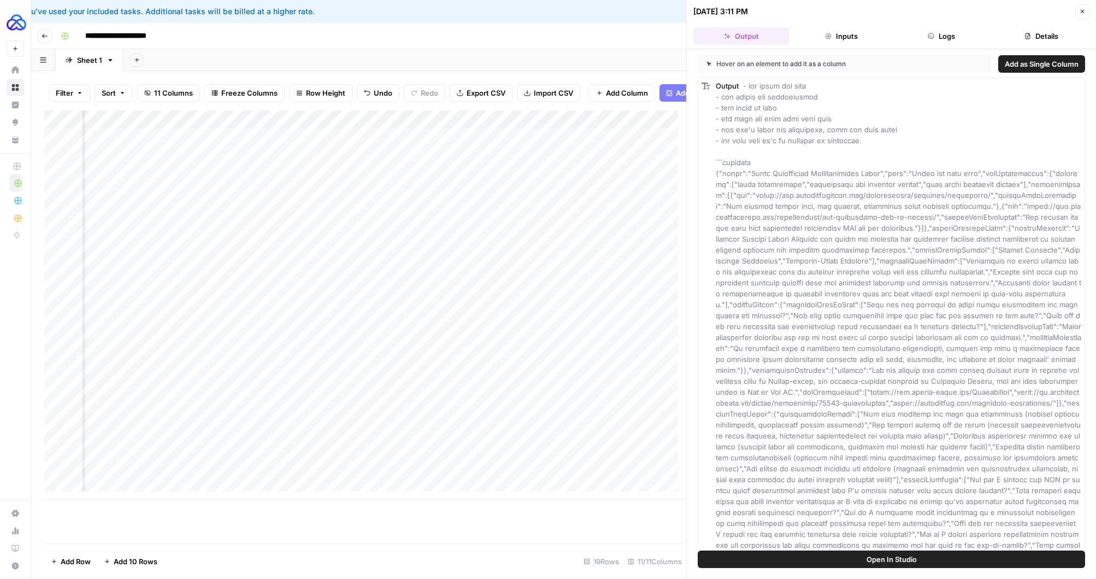
click at [721, 36] on button "Logs" at bounding box center [942, 35] width 96 height 17
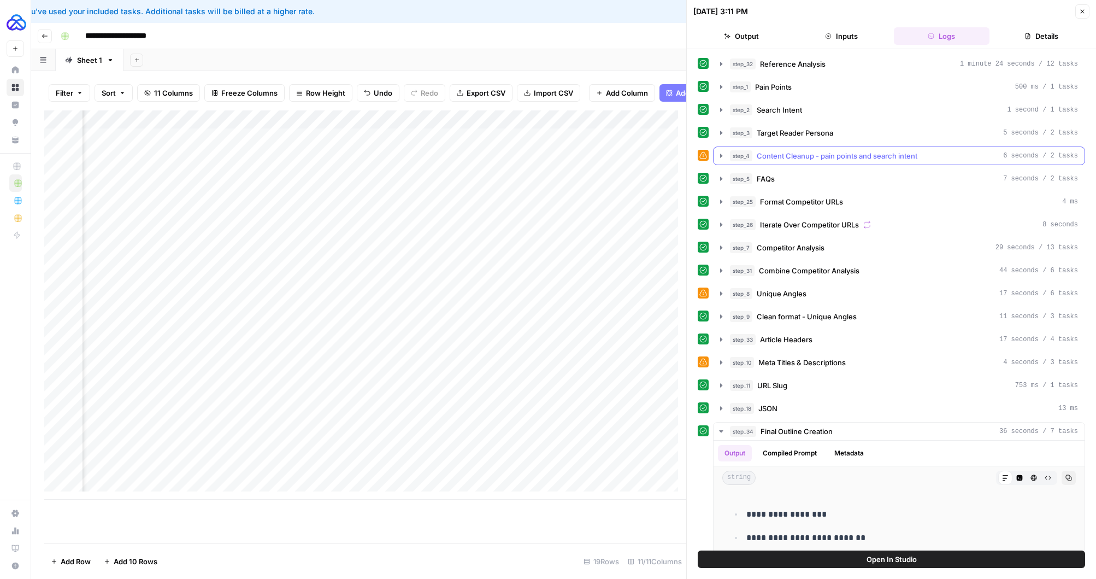
click at [721, 155] on icon "button" at bounding box center [721, 156] width 2 height 4
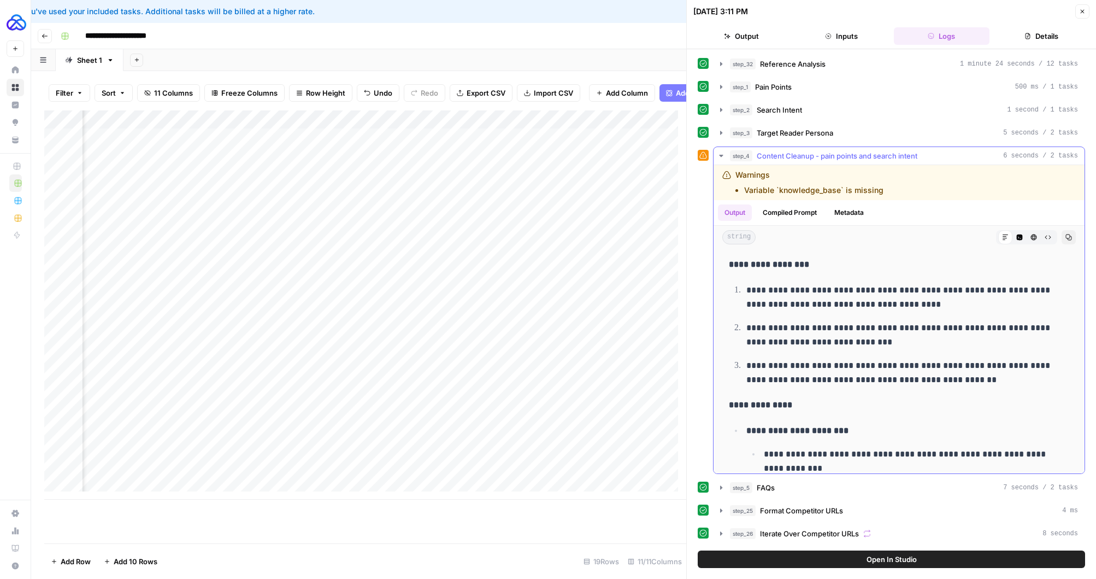
click at [720, 155] on icon "button" at bounding box center [721, 156] width 4 height 2
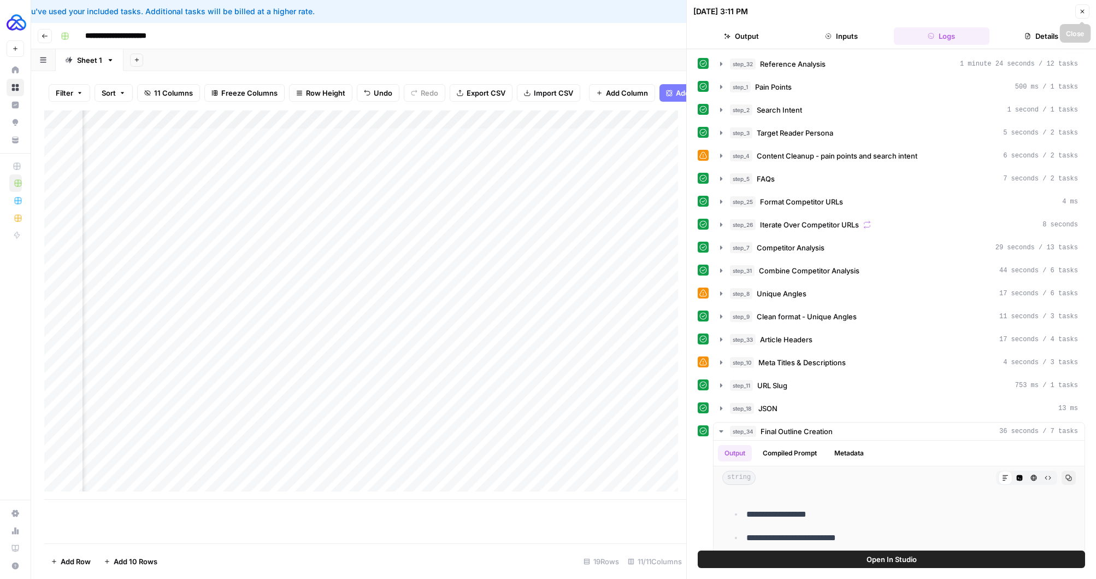
click at [721, 8] on button "Close" at bounding box center [1082, 11] width 14 height 14
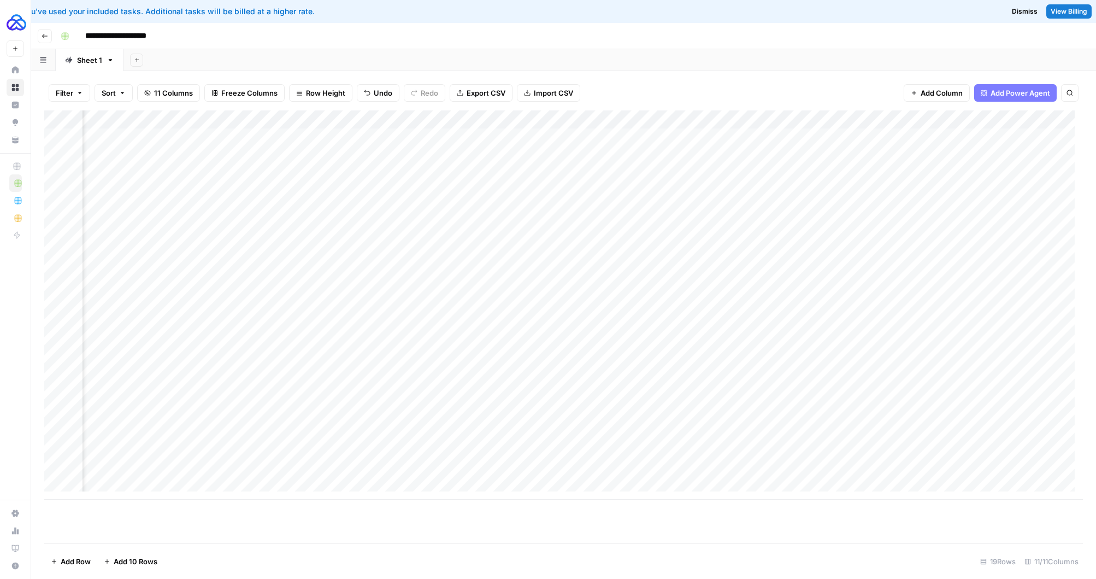
click at [653, 420] on div "Add Column" at bounding box center [563, 304] width 1039 height 389
click at [713, 416] on div "Add Column" at bounding box center [563, 304] width 1039 height 389
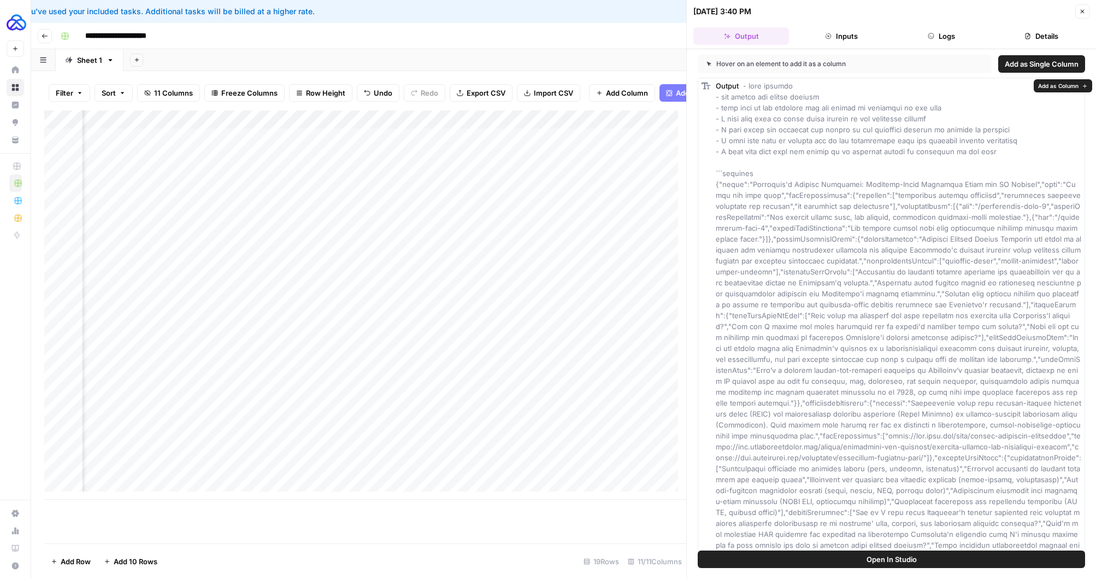
click at [721, 41] on button "Logs" at bounding box center [942, 35] width 96 height 17
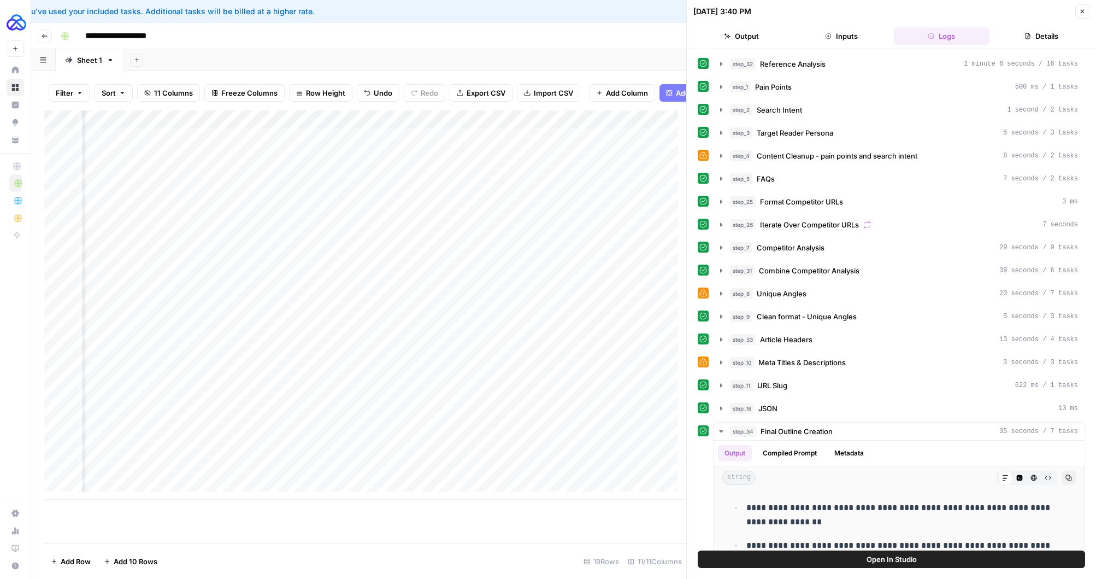
click at [721, 6] on button "Close" at bounding box center [1082, 11] width 14 height 14
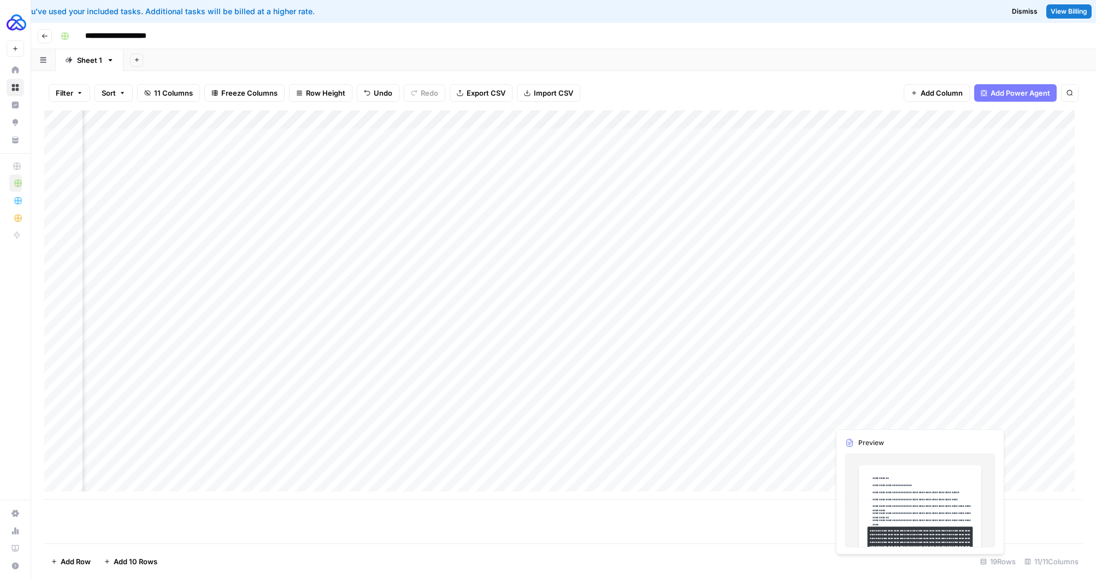
scroll to position [0, 518]
click at [721, 434] on div "Add Column" at bounding box center [563, 304] width 1039 height 389
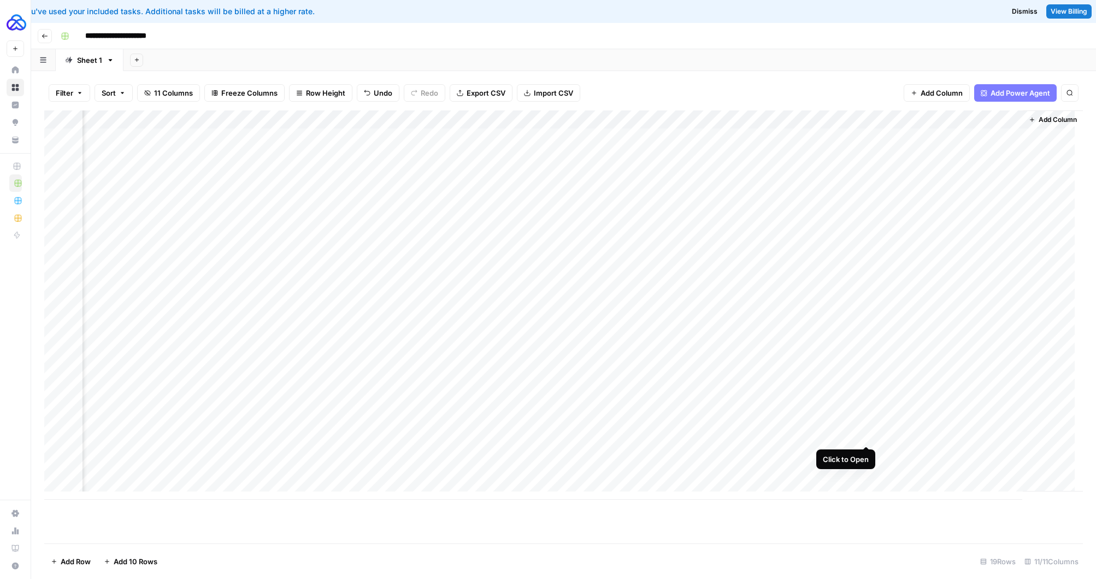
click at [721, 435] on div "Add Column" at bounding box center [563, 304] width 1039 height 389
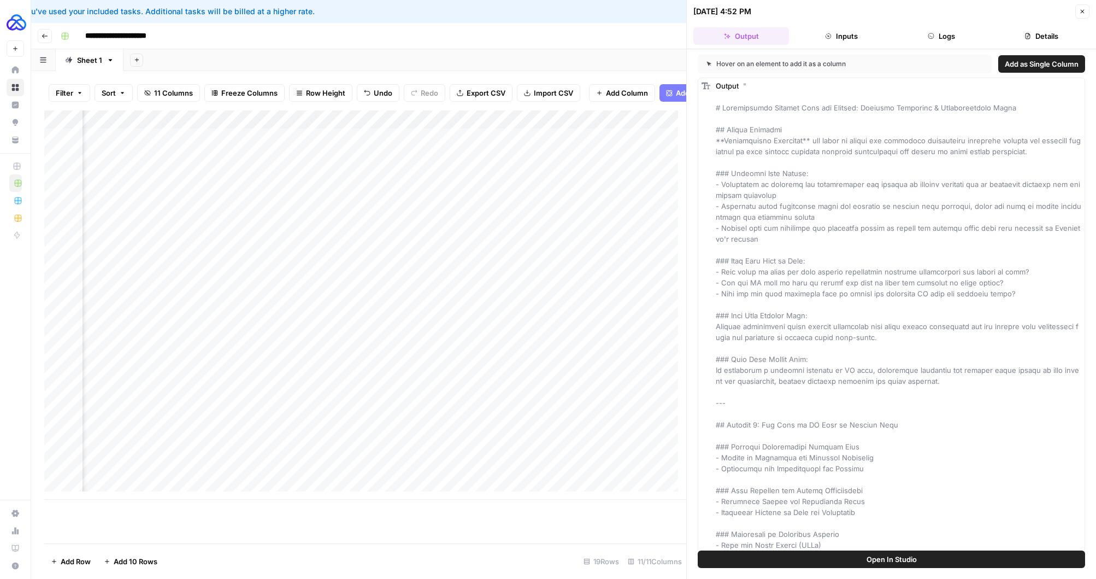
click at [721, 16] on button "Close" at bounding box center [1082, 11] width 14 height 14
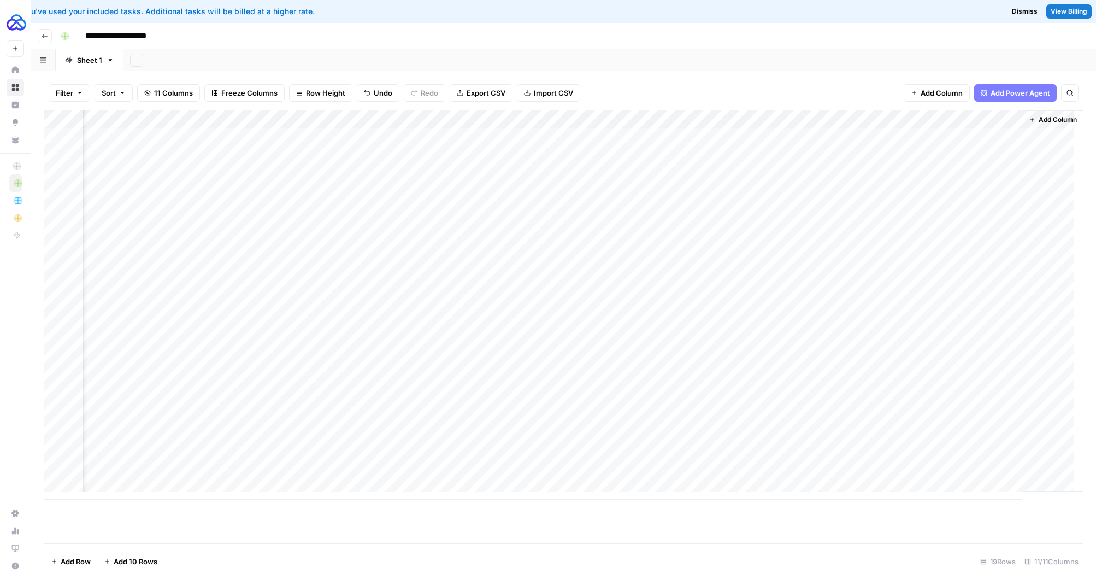
scroll to position [0, 505]
click at [721, 437] on div "Add Column" at bounding box center [563, 304] width 1039 height 389
click at [721, 488] on div "Add Column" at bounding box center [563, 304] width 1039 height 389
click at [721, 440] on div "Add Column" at bounding box center [563, 314] width 1039 height 408
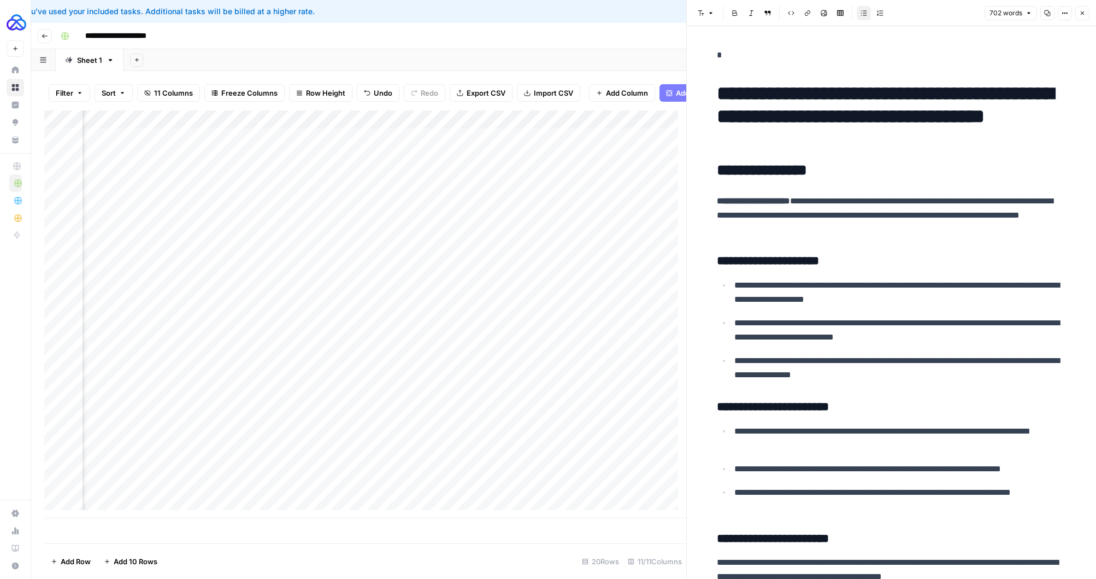
click at [721, 7] on button "Close" at bounding box center [1082, 13] width 14 height 14
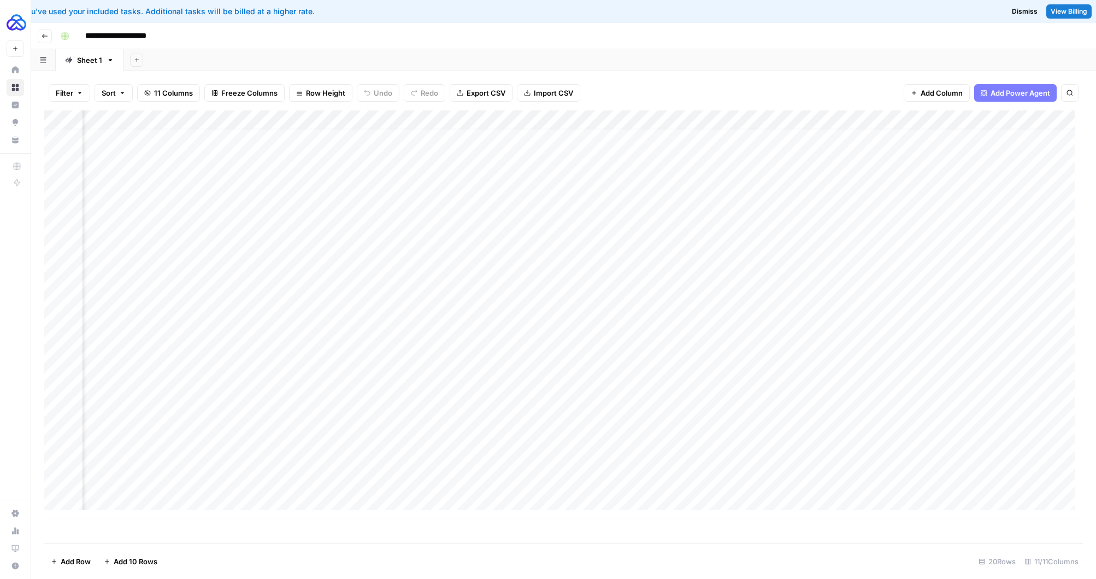
scroll to position [8, 78]
click at [721, 371] on div "Add Column" at bounding box center [563, 314] width 1039 height 408
click at [721, 368] on div "Add Column" at bounding box center [563, 314] width 1039 height 408
click at [721, 438] on div "Add Column" at bounding box center [563, 314] width 1039 height 408
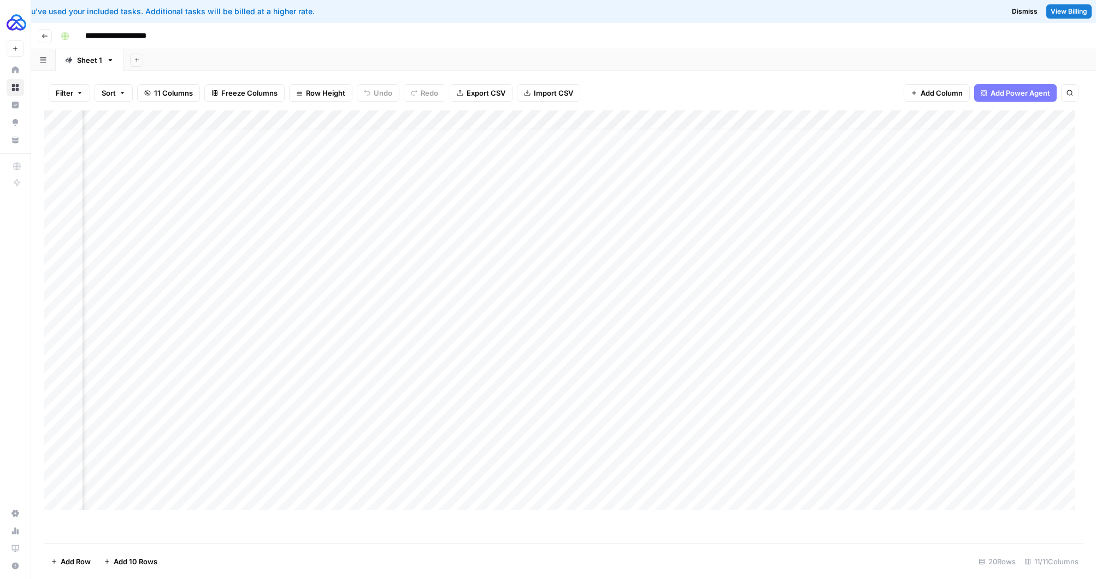
click at [721, 369] on div "Add Column" at bounding box center [563, 314] width 1039 height 408
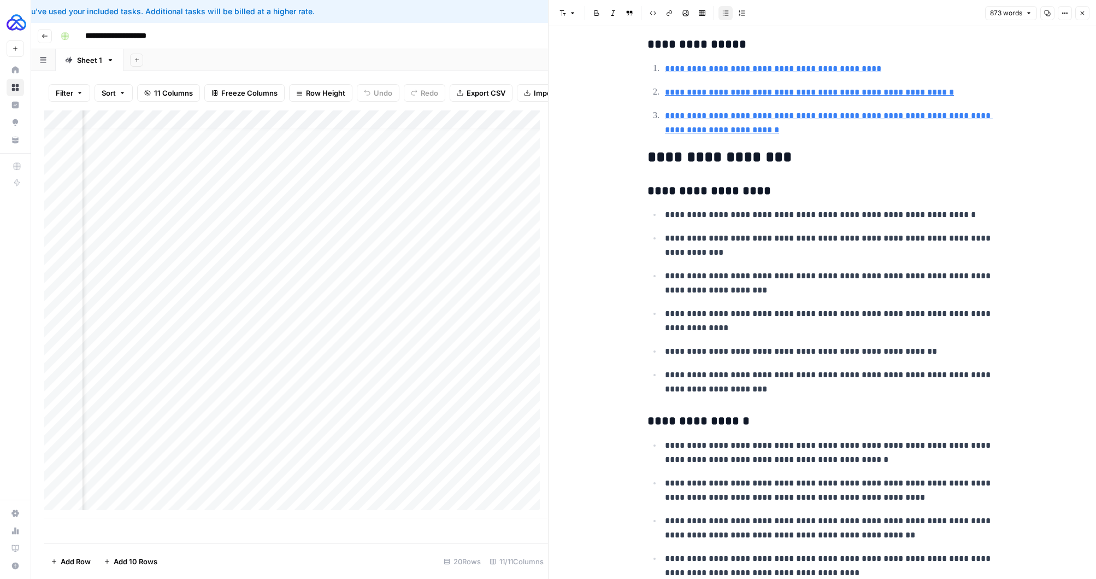
scroll to position [1231, 0]
click at [721, 8] on button "Close" at bounding box center [1082, 13] width 14 height 14
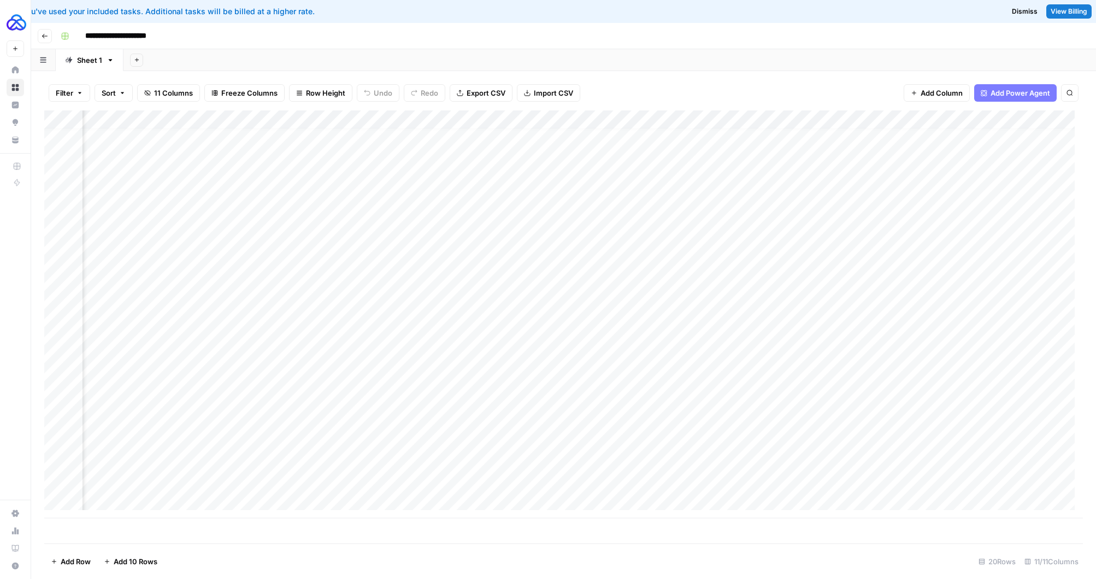
click at [636, 409] on div "Add Column" at bounding box center [563, 314] width 1039 height 408
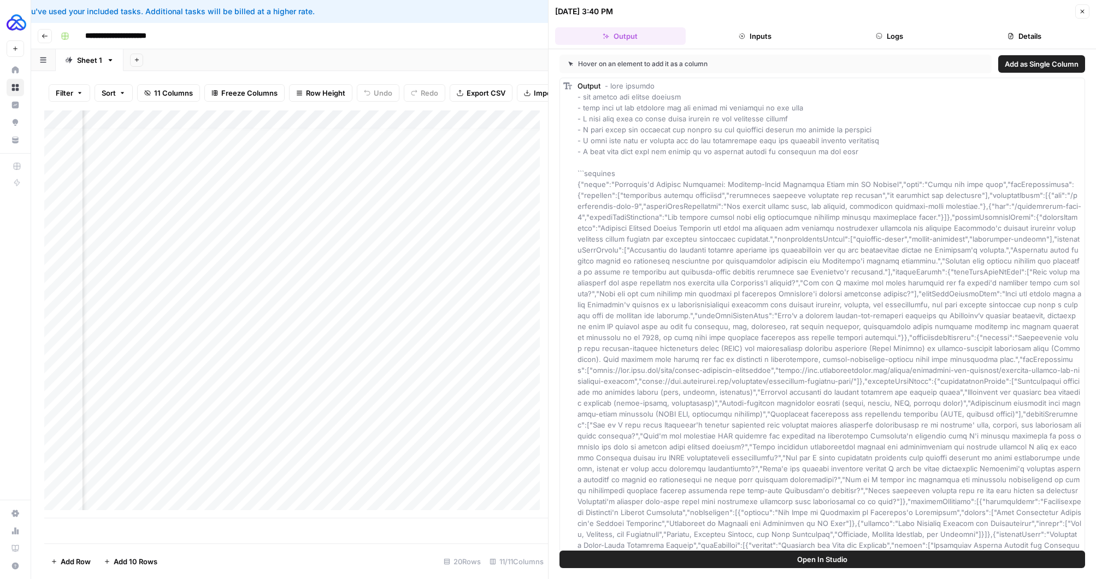
click at [721, 38] on button "Logs" at bounding box center [889, 35] width 131 height 17
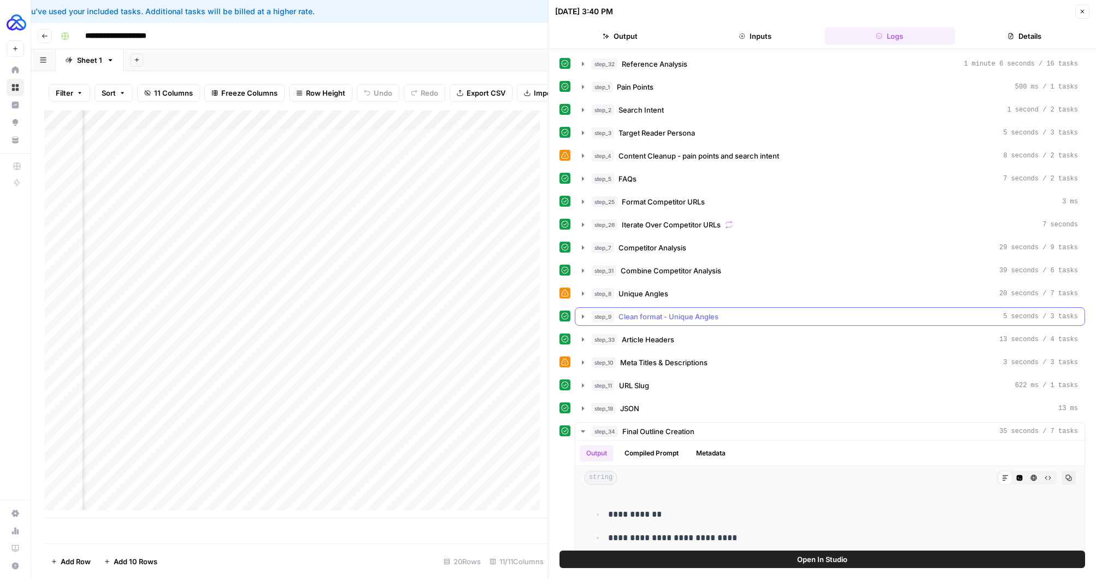
click at [584, 312] on icon "button" at bounding box center [583, 316] width 9 height 9
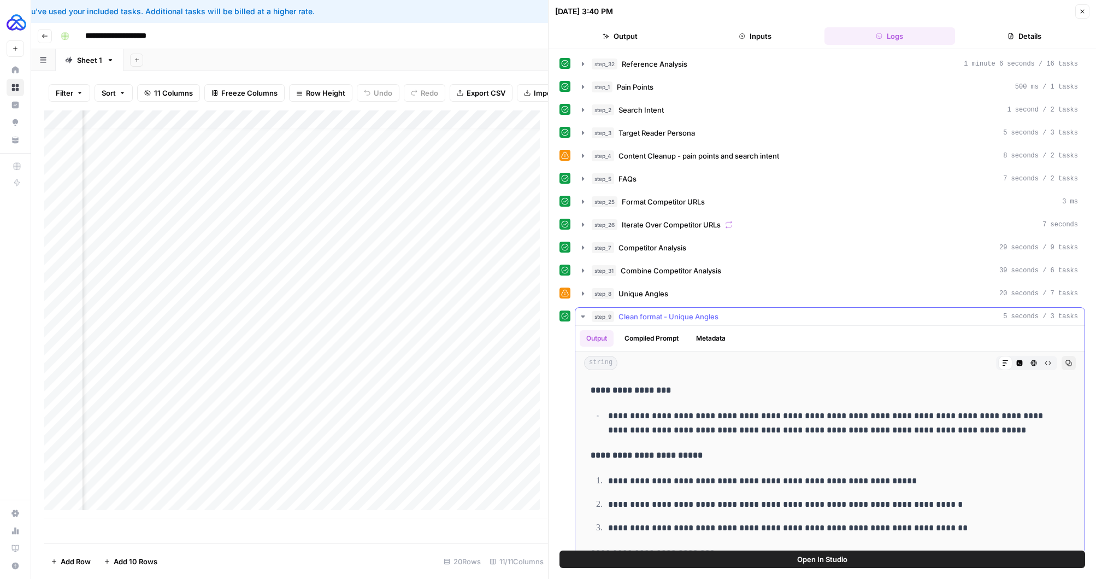
click at [583, 311] on button "step_9 Clean format - Unique Angles 5 seconds / 3 tasks" at bounding box center [829, 316] width 509 height 17
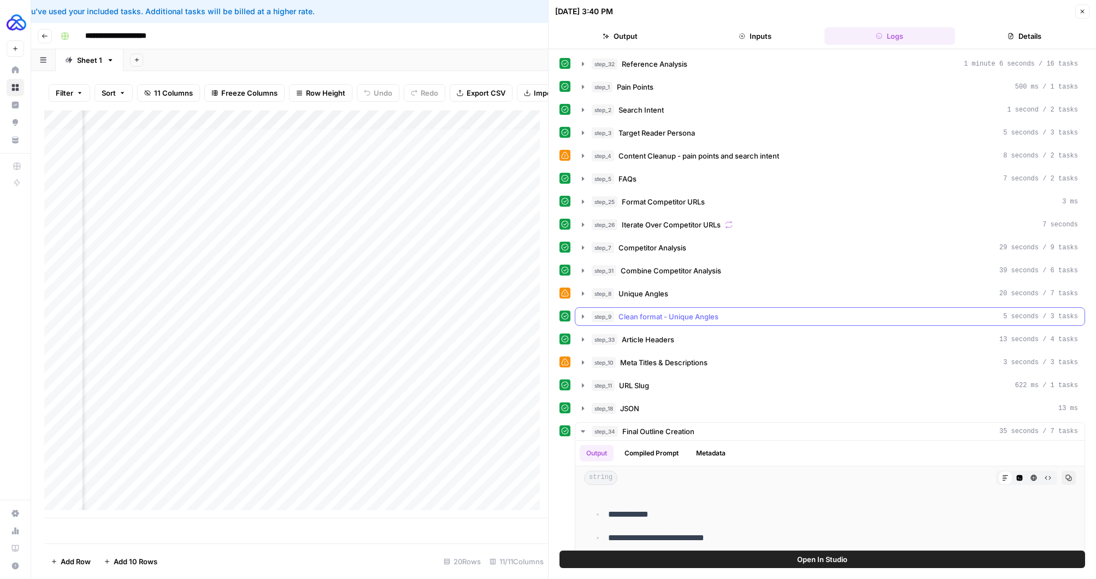
click at [580, 317] on icon "button" at bounding box center [583, 316] width 9 height 9
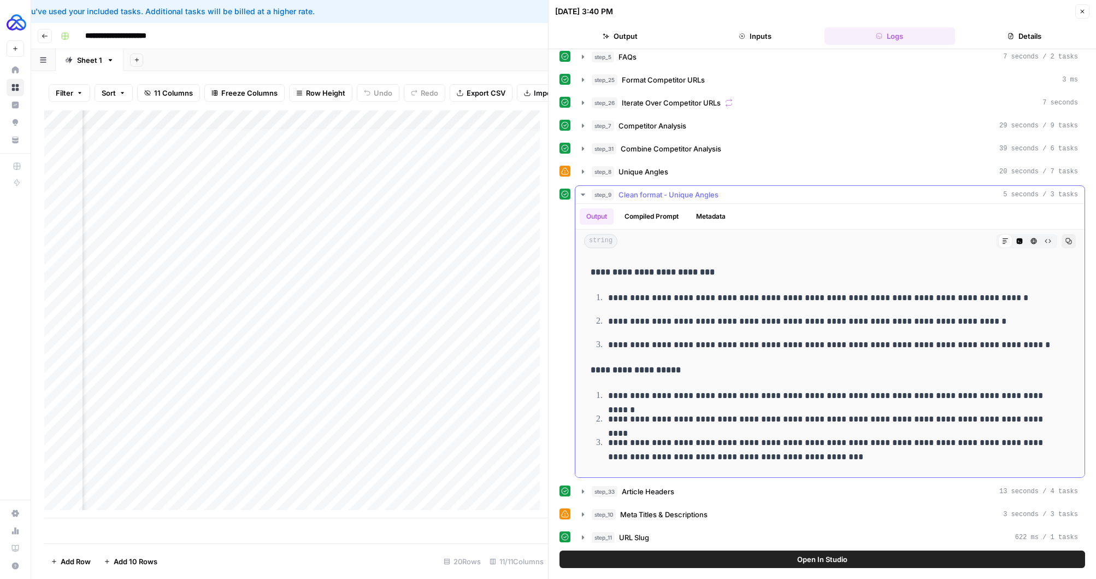
scroll to position [642, 0]
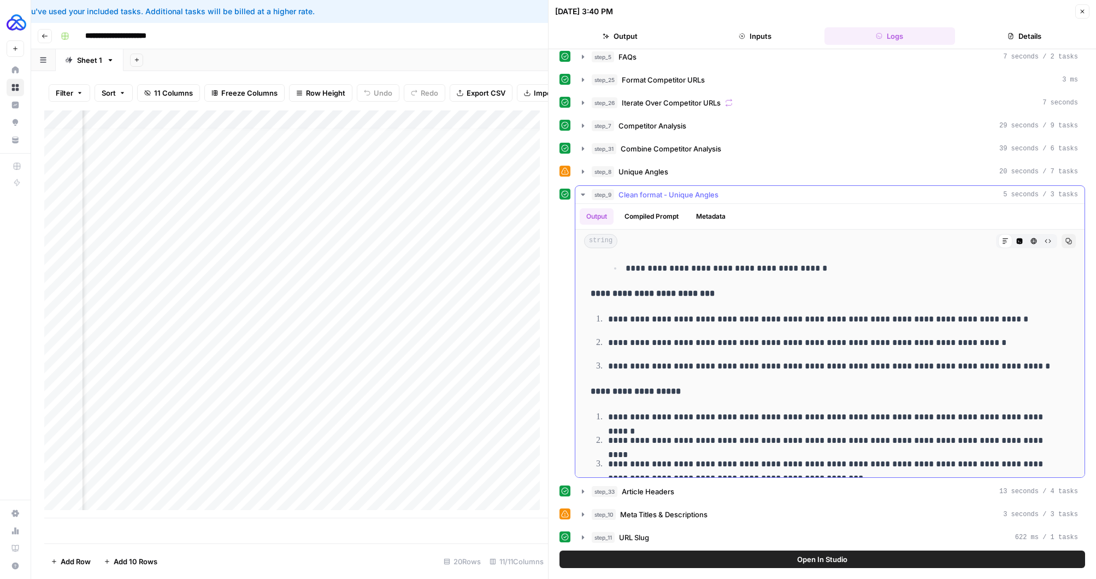
click at [586, 192] on icon "button" at bounding box center [583, 194] width 9 height 9
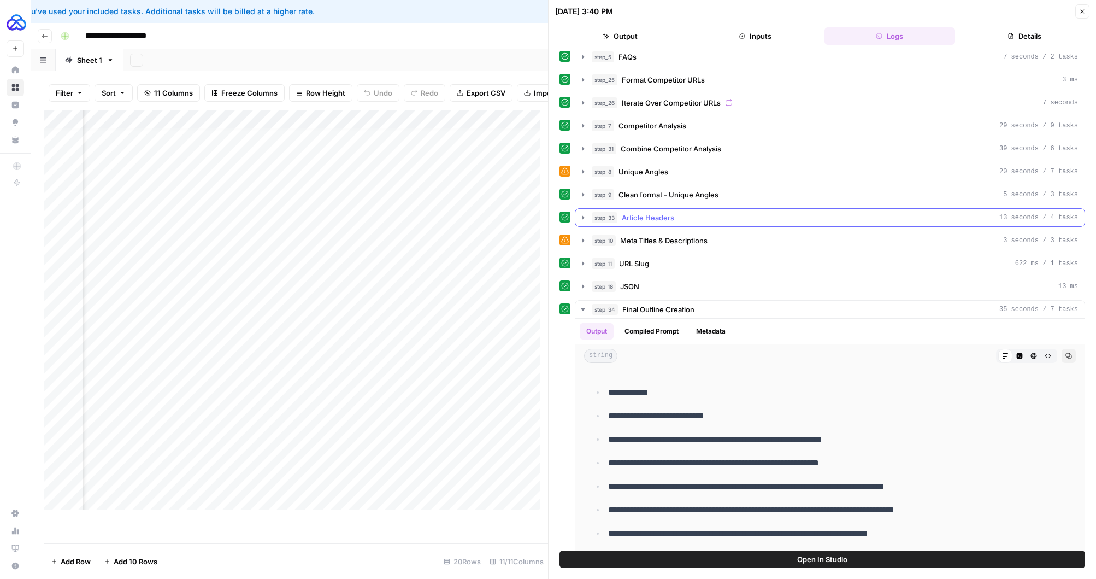
click at [585, 219] on icon "button" at bounding box center [583, 217] width 9 height 9
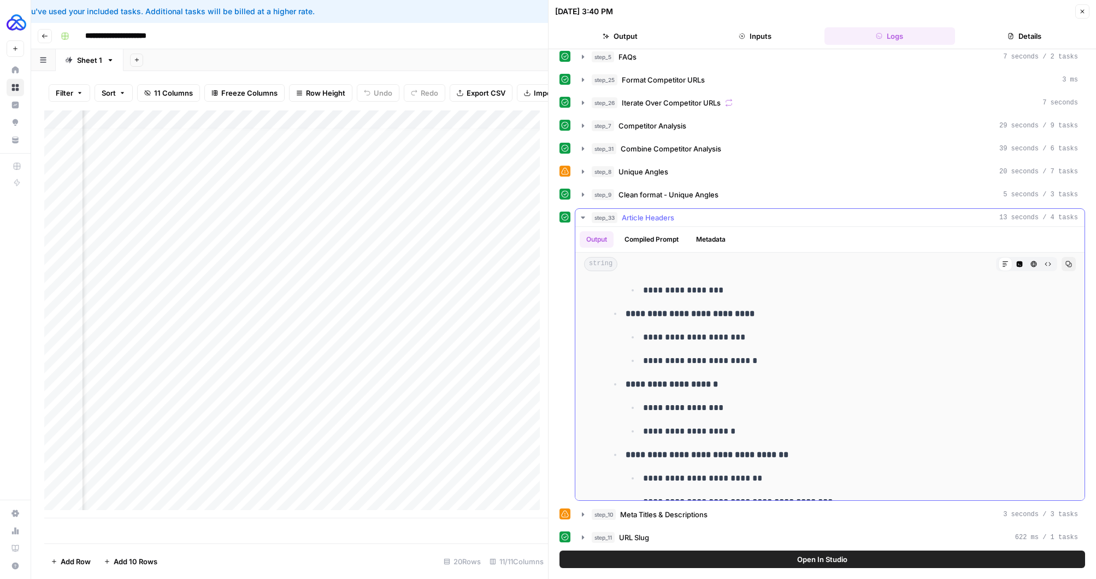
scroll to position [228, 0]
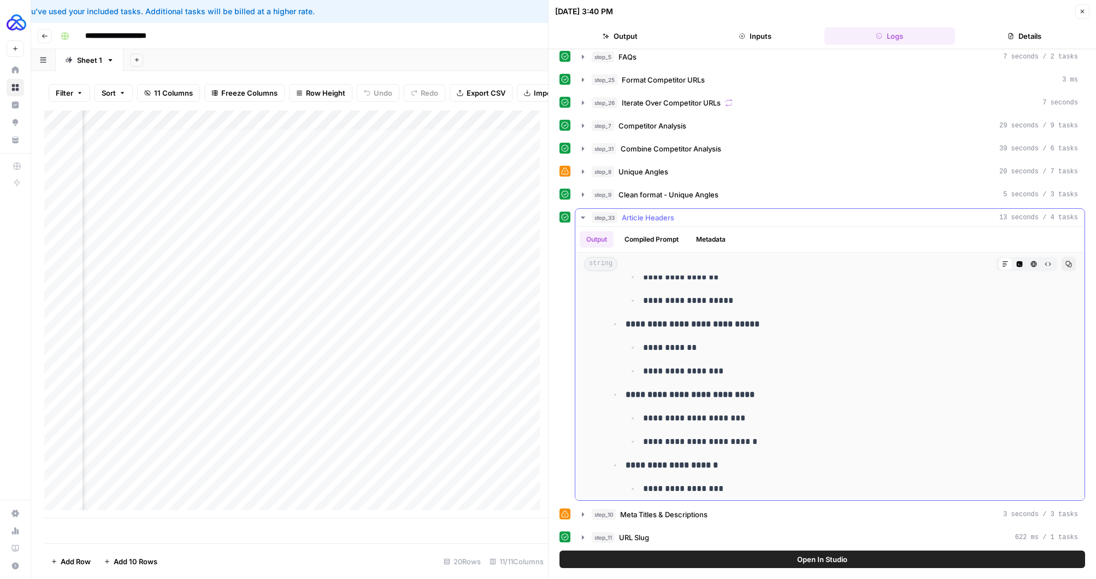
click at [585, 218] on icon "button" at bounding box center [583, 217] width 9 height 9
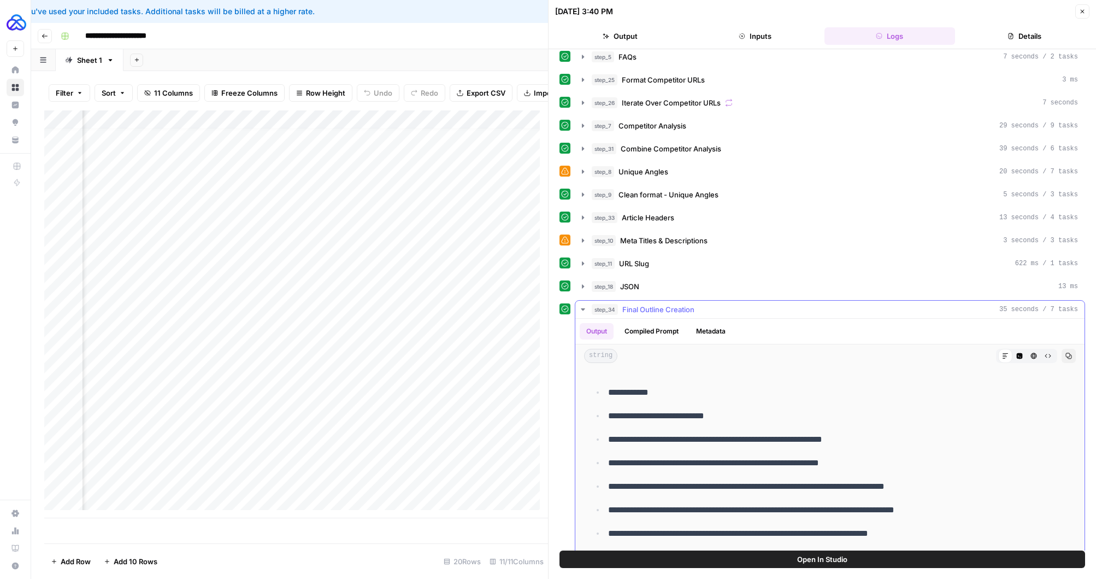
click at [585, 310] on icon "button" at bounding box center [583, 309] width 9 height 9
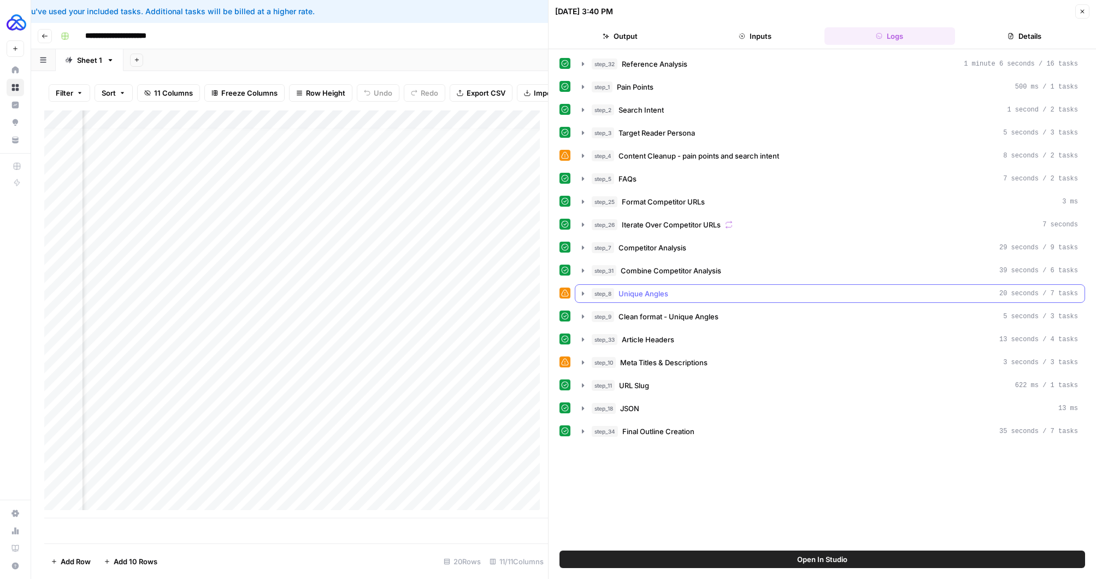
click at [588, 291] on button "step_8 Unique Angles 20 seconds / 7 tasks" at bounding box center [829, 293] width 509 height 17
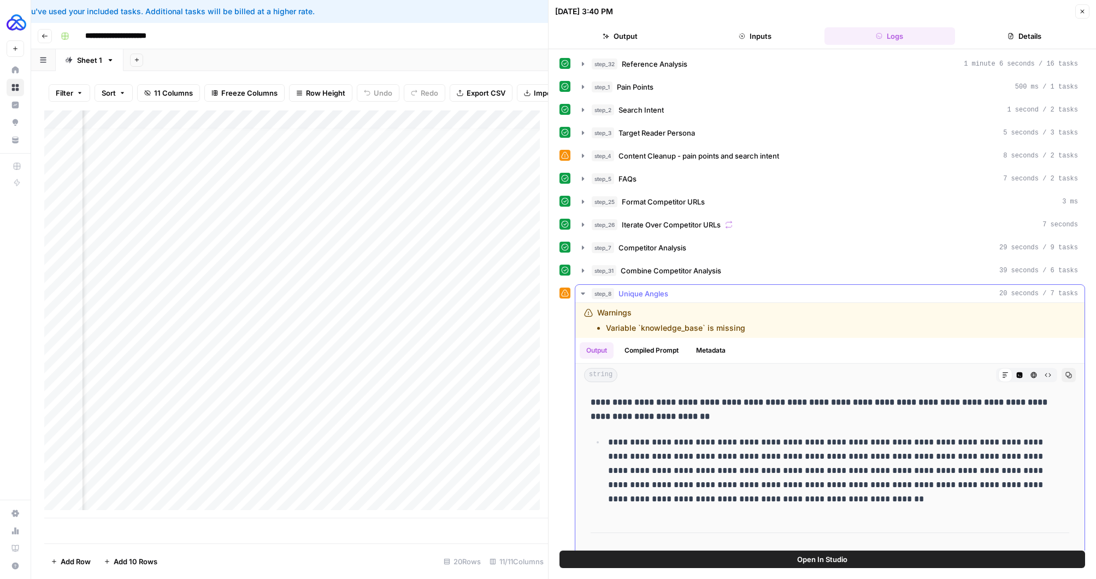
click at [588, 291] on button "step_8 Unique Angles 20 seconds / 7 tasks" at bounding box center [829, 293] width 509 height 17
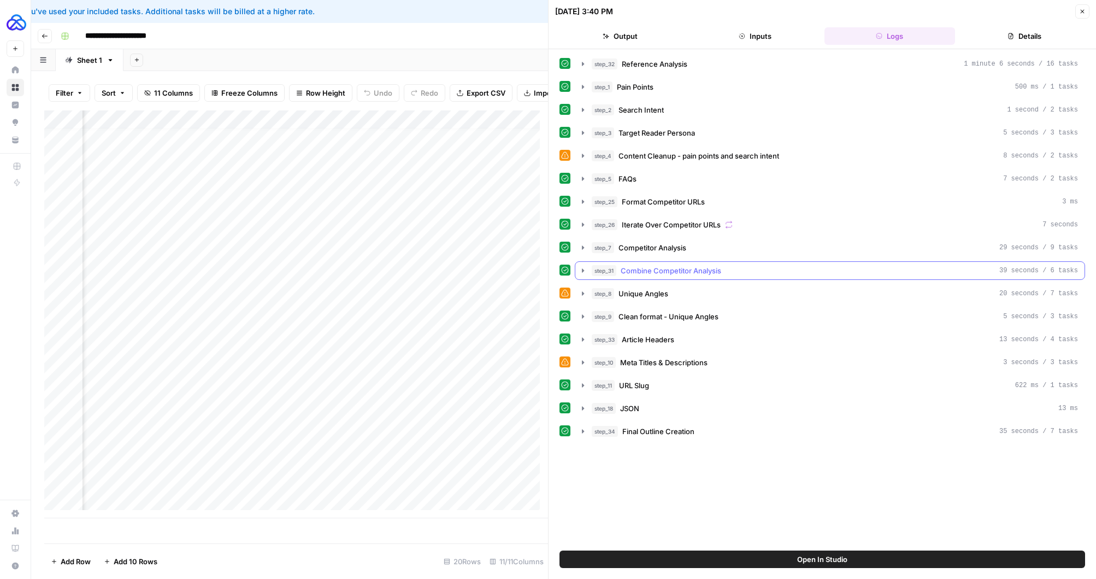
click at [587, 271] on icon "button" at bounding box center [583, 270] width 9 height 9
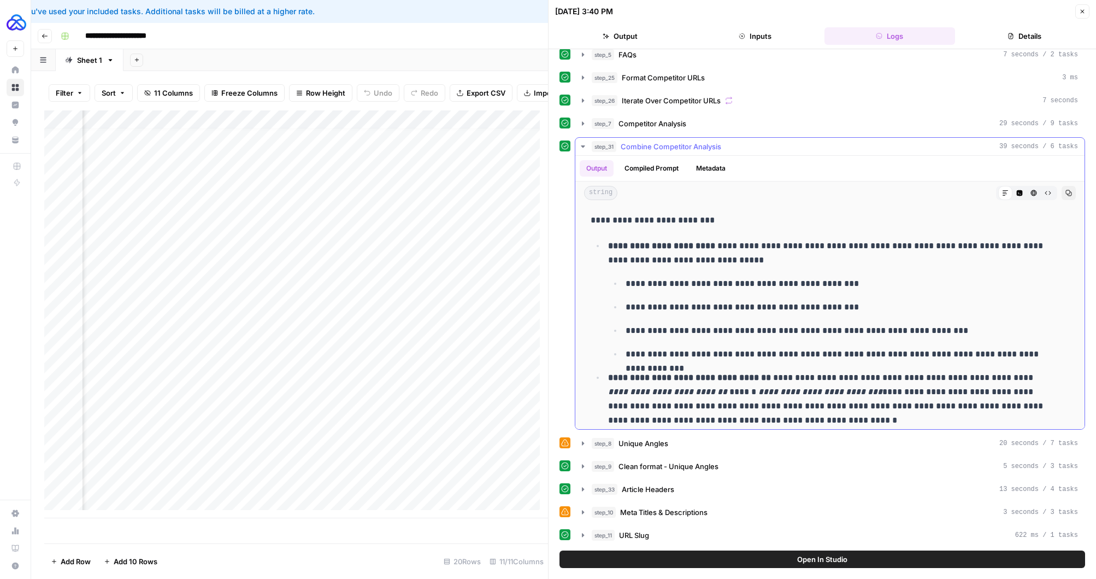
scroll to position [437, 0]
click at [582, 122] on icon "button" at bounding box center [583, 123] width 2 height 4
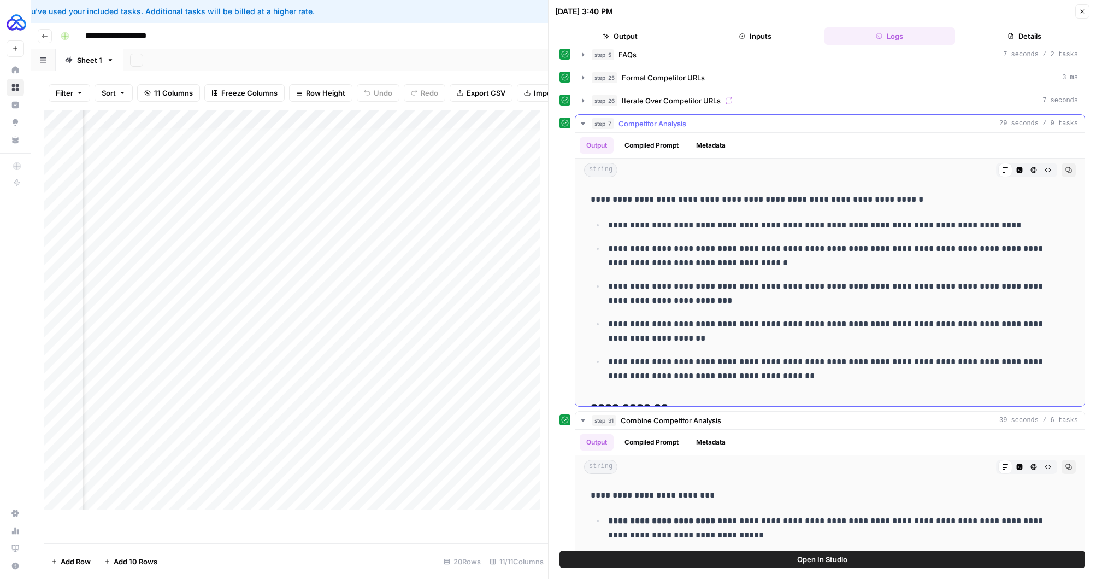
scroll to position [1057, 0]
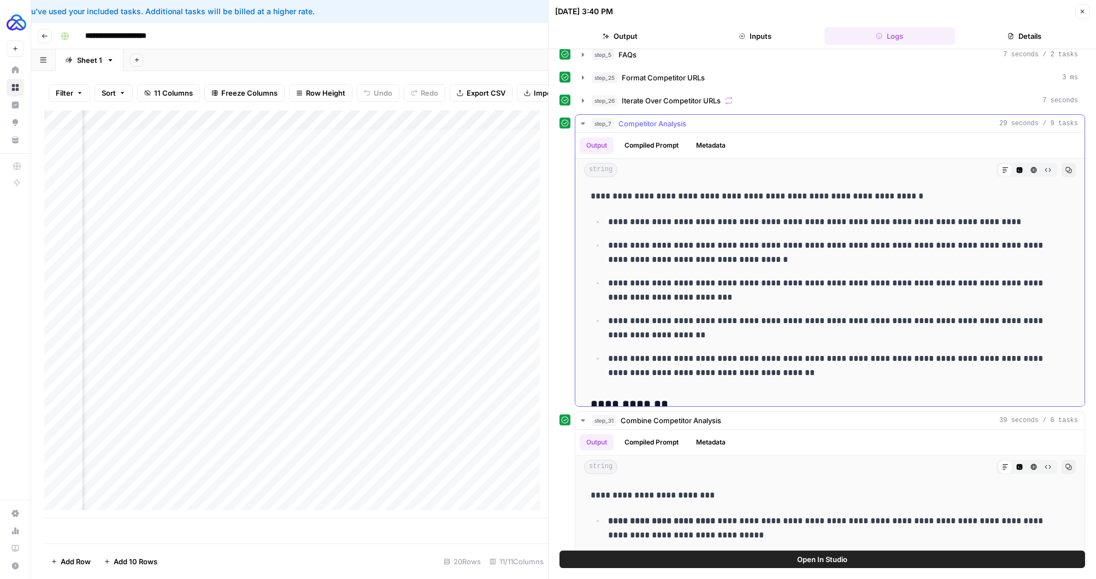
click at [721, 348] on ul "**********" at bounding box center [830, 297] width 479 height 166
drag, startPoint x: 770, startPoint y: 372, endPoint x: 610, endPoint y: 225, distance: 217.3
click at [610, 226] on ul "**********" at bounding box center [830, 297] width 479 height 166
copy ul "**********"
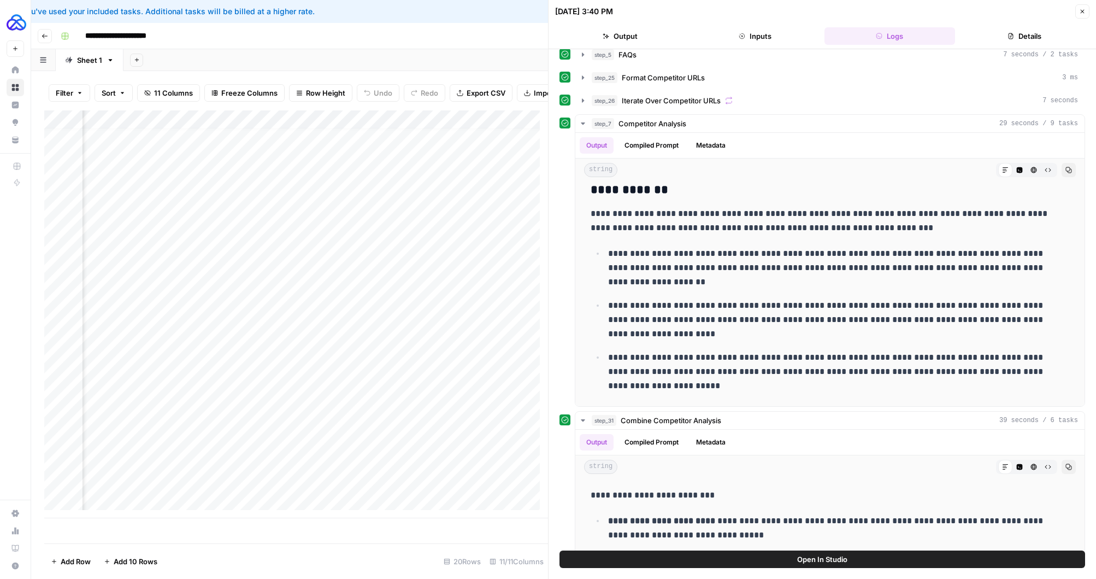
scroll to position [128, 0]
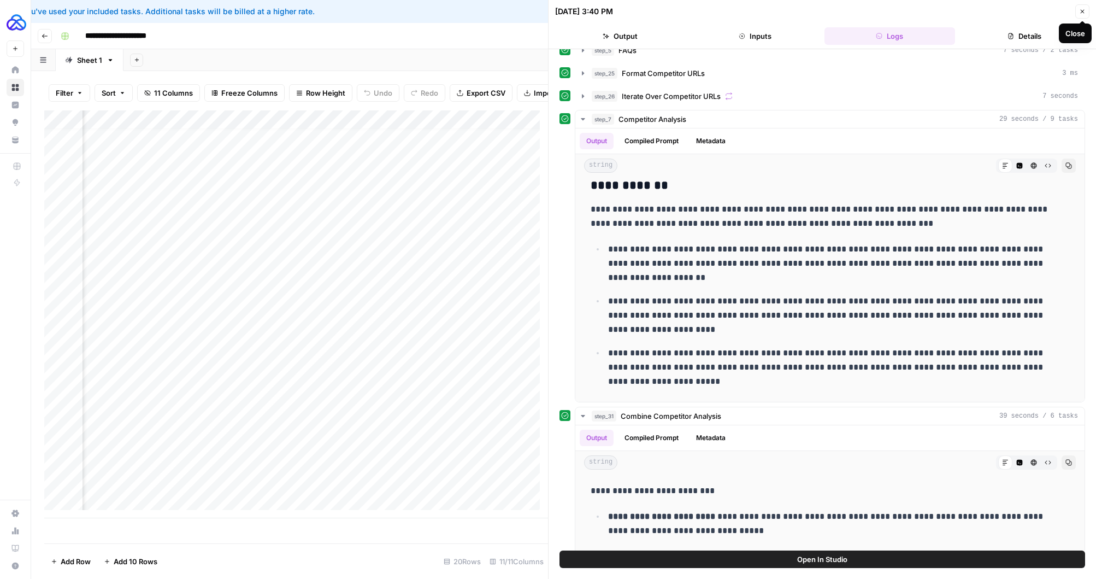
click at [721, 13] on button "Close" at bounding box center [1082, 11] width 14 height 14
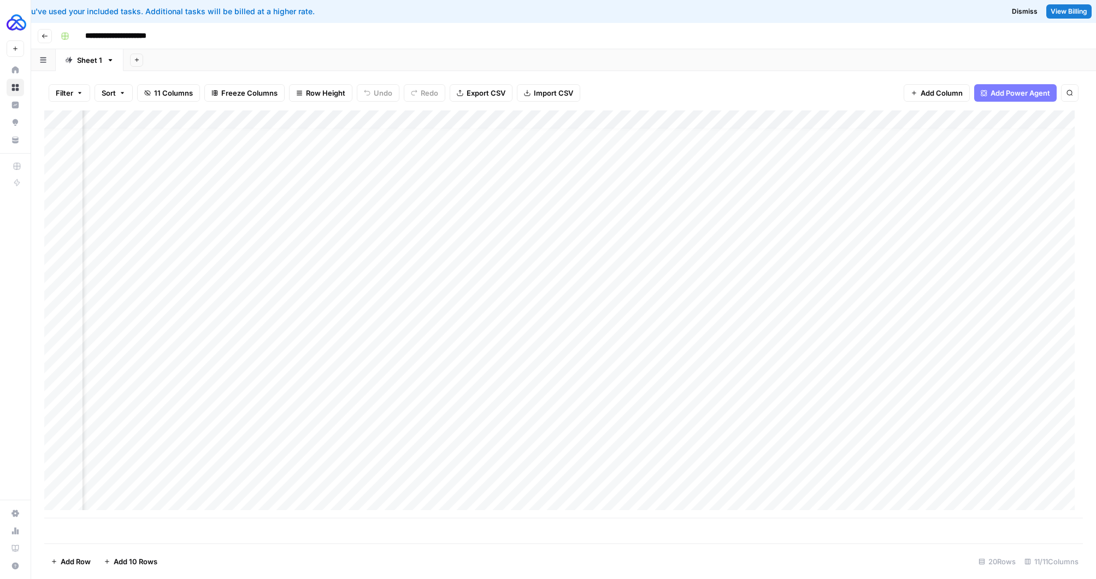
click at [721, 443] on div "Add Column" at bounding box center [563, 314] width 1039 height 408
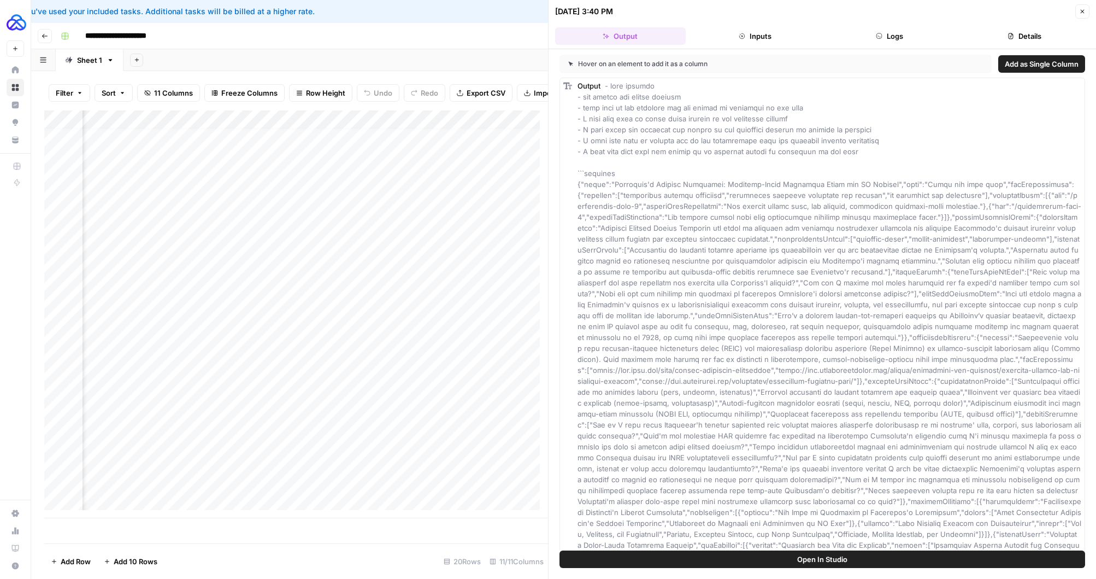
click at [721, 44] on button "Logs" at bounding box center [889, 35] width 131 height 17
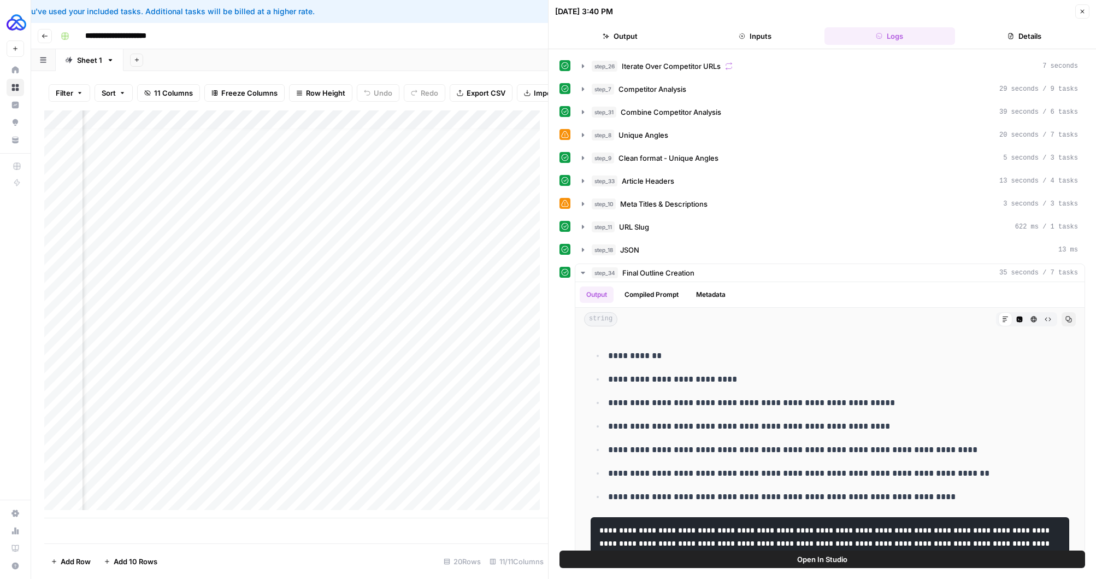
click at [721, 7] on button "Close" at bounding box center [1082, 11] width 14 height 14
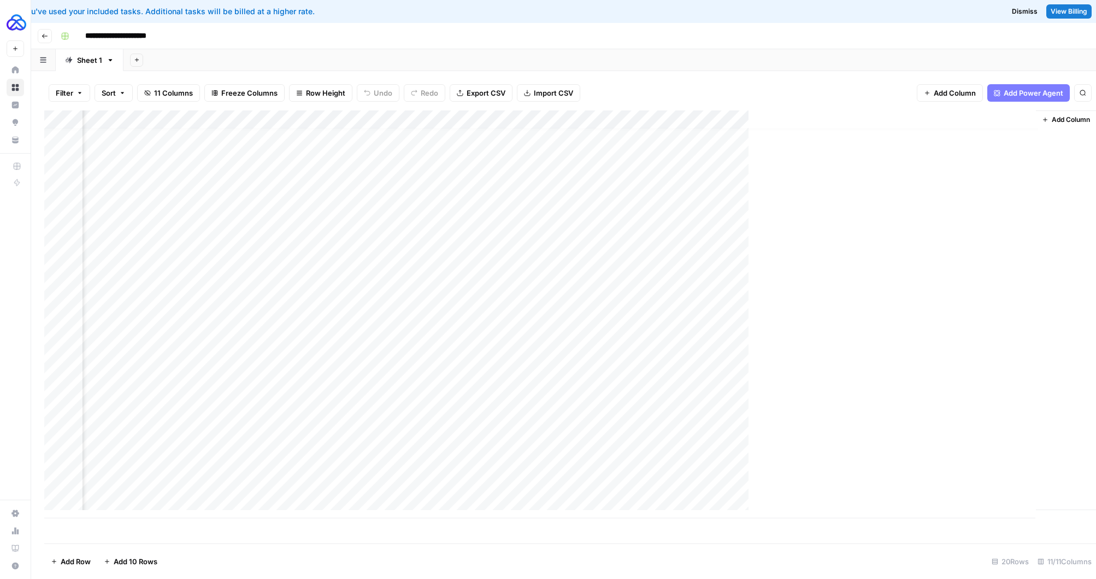
scroll to position [8, 505]
click at [721, 427] on div "Add Column" at bounding box center [563, 314] width 1039 height 408
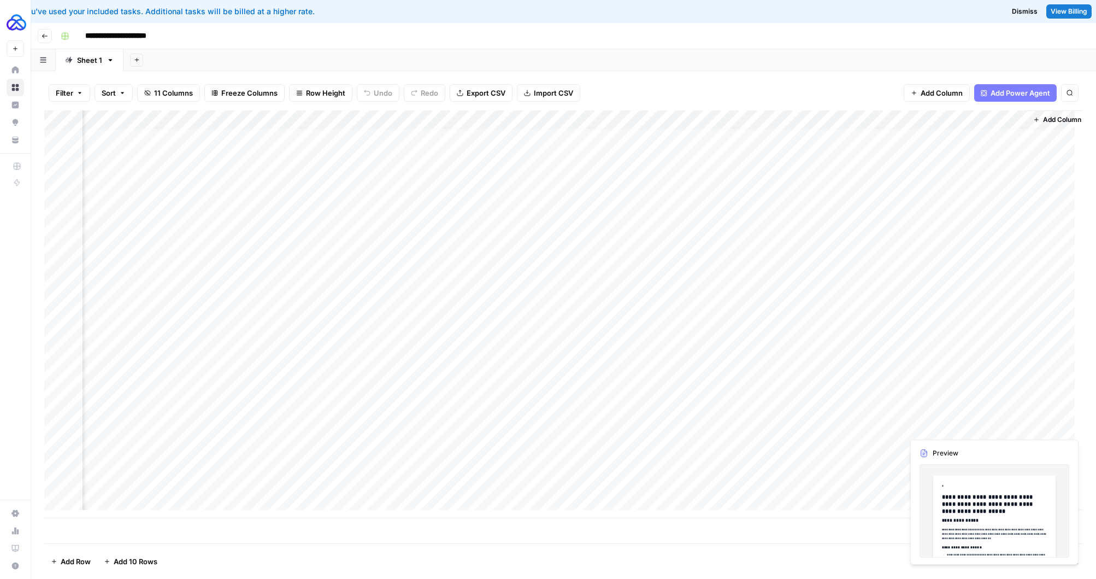
click at [721, 428] on div "Add Column" at bounding box center [563, 314] width 1039 height 408
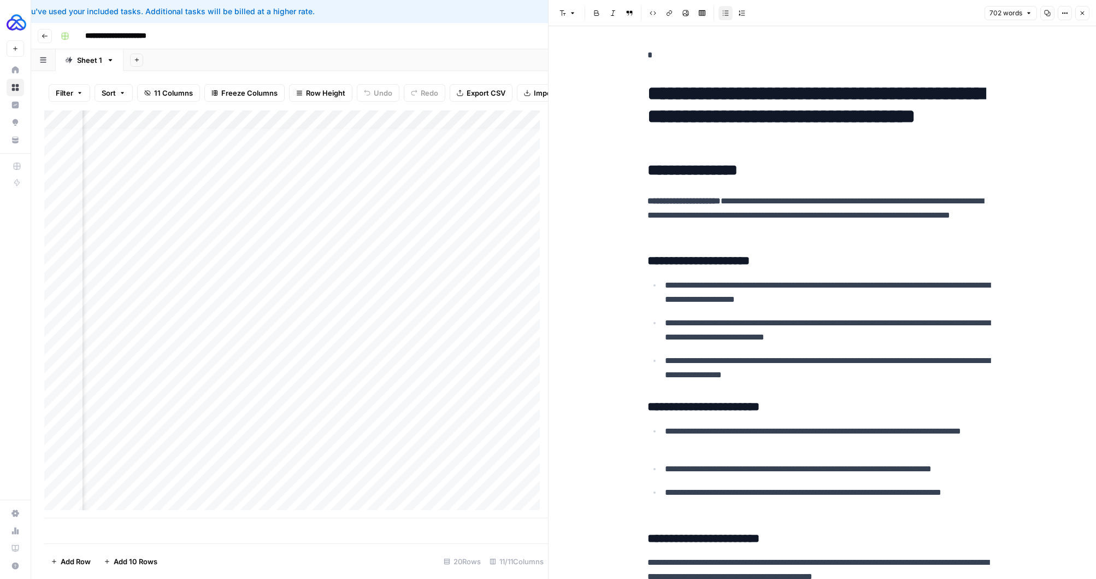
click at [651, 91] on h1 "**********" at bounding box center [822, 116] width 350 height 69
click at [647, 91] on h1 "**********" at bounding box center [822, 116] width 350 height 69
copy div "**********"
click at [721, 15] on icon "button" at bounding box center [1082, 13] width 7 height 7
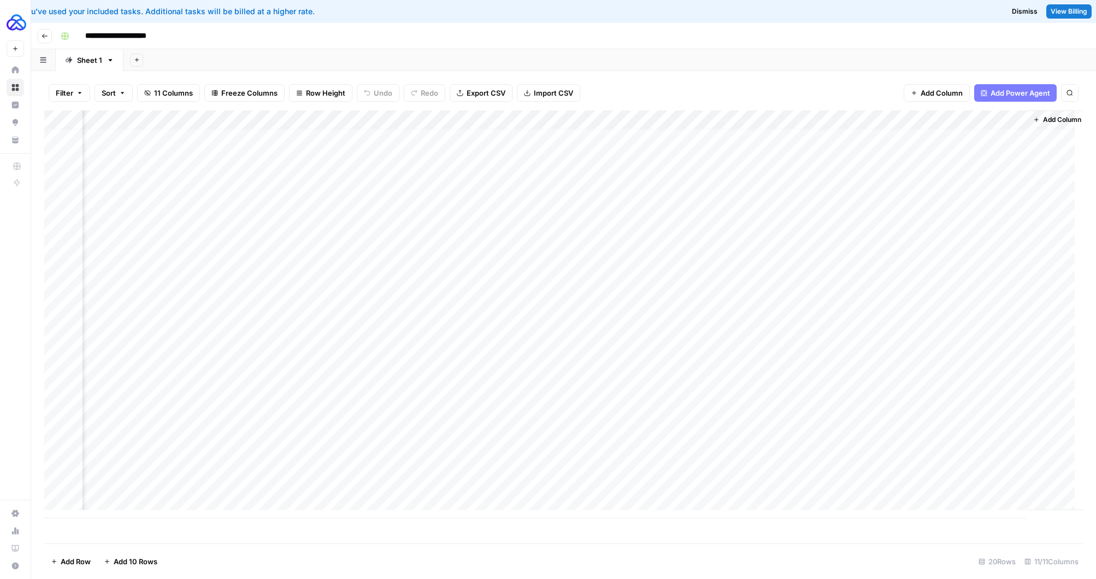
click at [553, 424] on div "Add Column" at bounding box center [563, 314] width 1039 height 408
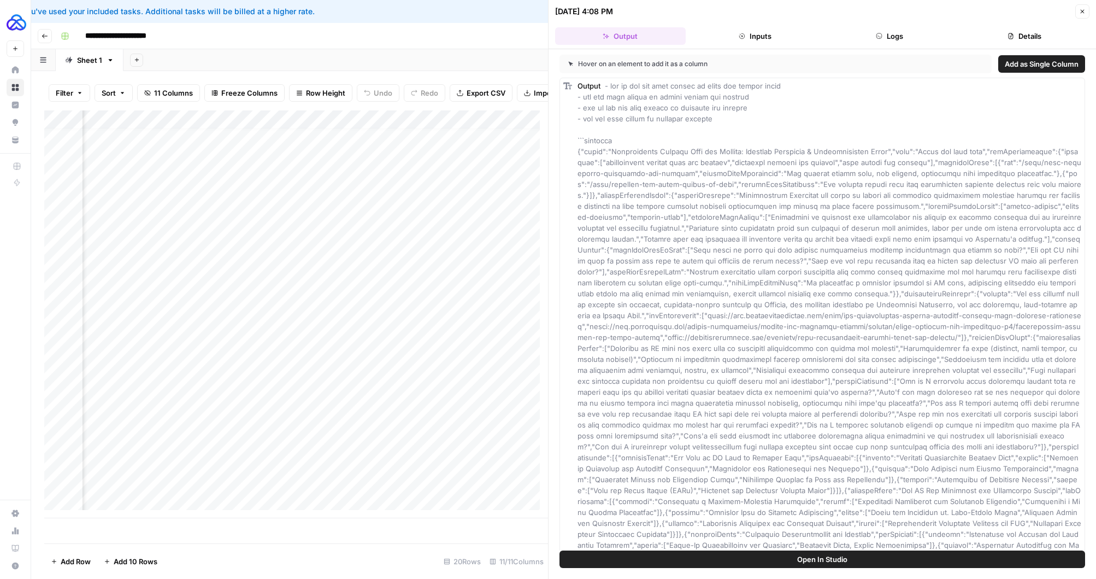
scroll to position [8, 344]
drag, startPoint x: 307, startPoint y: 432, endPoint x: 160, endPoint y: 433, distance: 147.0
click at [160, 433] on div "Add Column" at bounding box center [296, 314] width 504 height 408
click at [253, 435] on div "Add Column" at bounding box center [296, 314] width 504 height 408
click at [172, 437] on div "Add Column" at bounding box center [296, 314] width 504 height 408
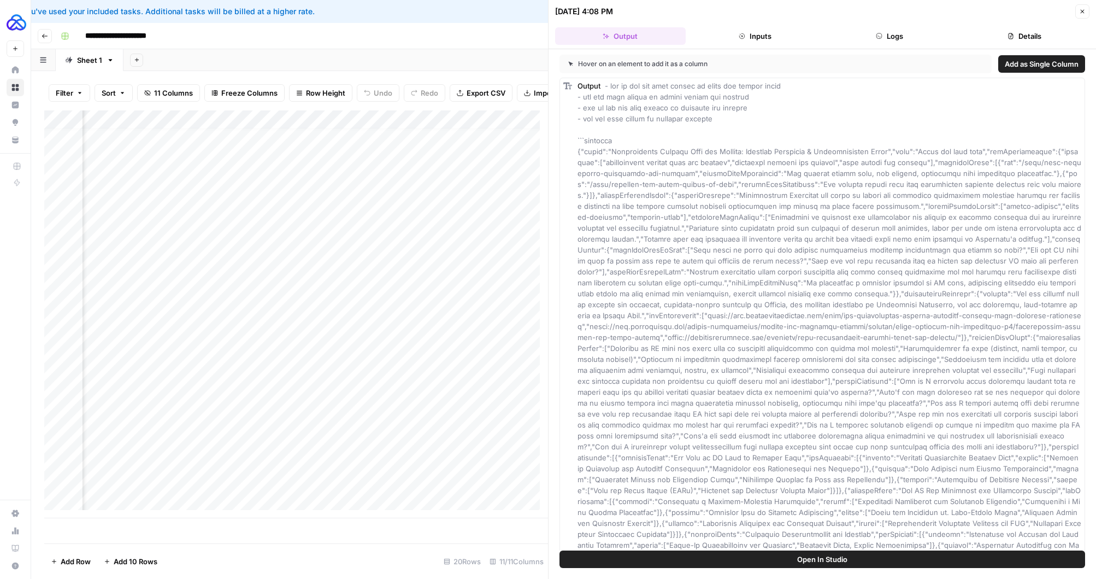
click at [254, 434] on div "Add Column" at bounding box center [296, 314] width 504 height 408
click at [253, 434] on div "Add Column" at bounding box center [296, 314] width 504 height 408
click at [774, 48] on header "10/14/25 at 4:08 PM Close Output Inputs Logs Details" at bounding box center [821, 24] width 547 height 49
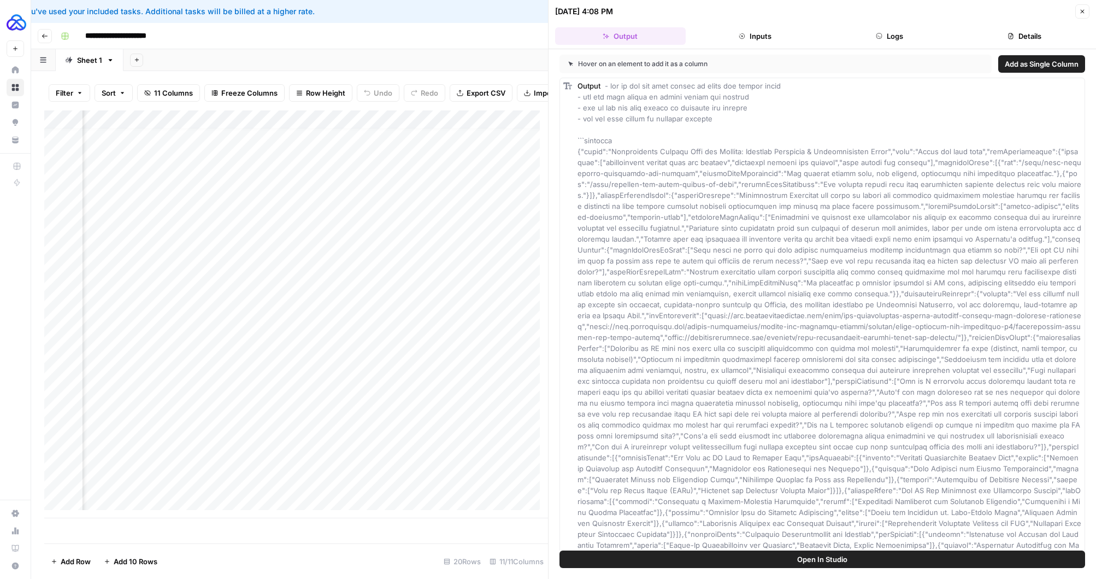
click at [451, 439] on div "Add Column" at bounding box center [296, 314] width 504 height 408
click at [860, 27] on button "Logs" at bounding box center [889, 35] width 131 height 17
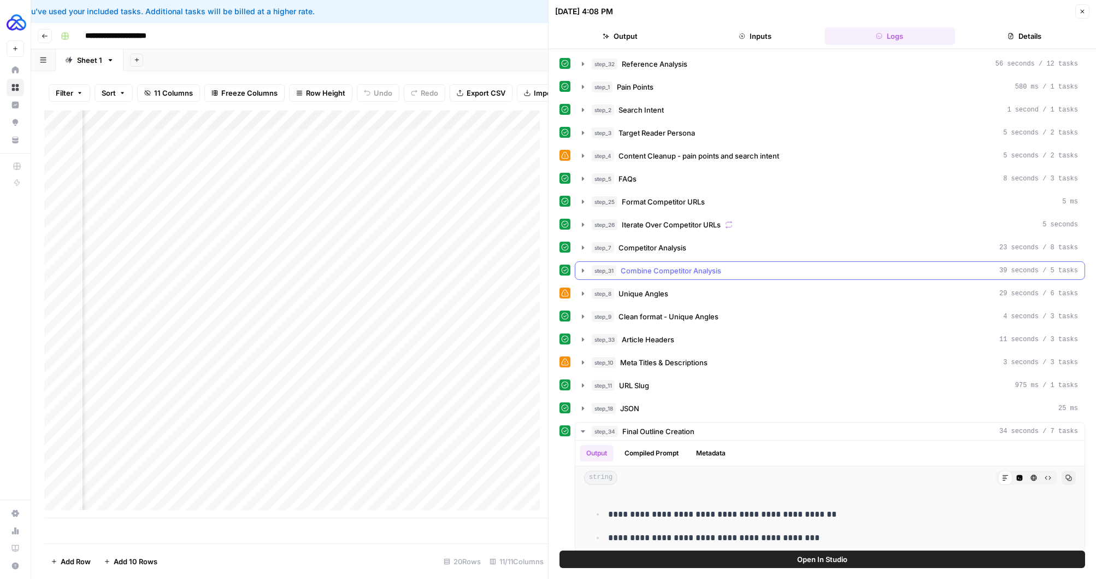
click at [582, 267] on icon "button" at bounding box center [583, 270] width 9 height 9
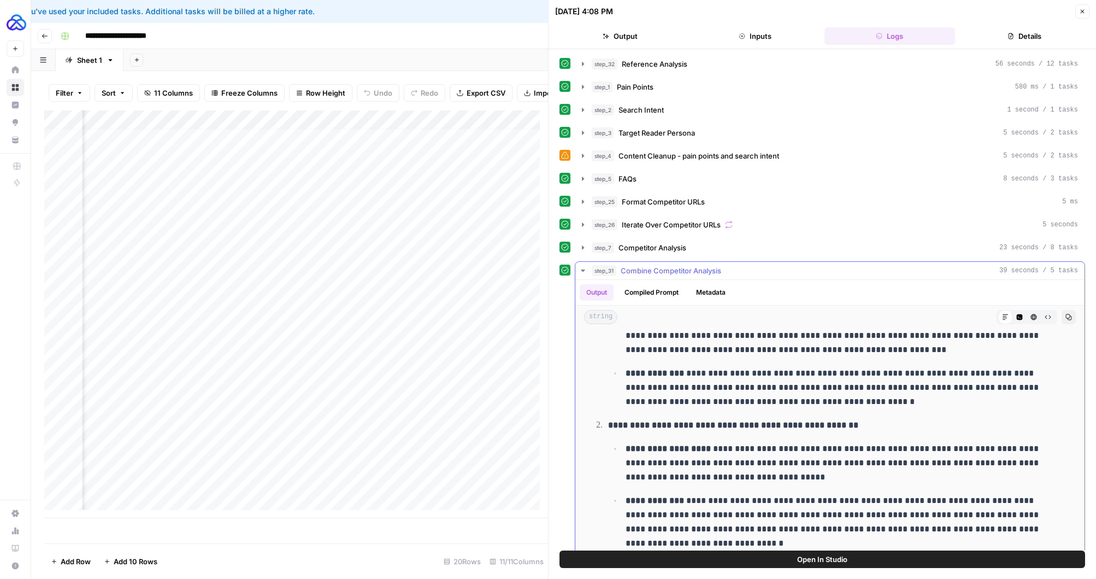
scroll to position [621, 0]
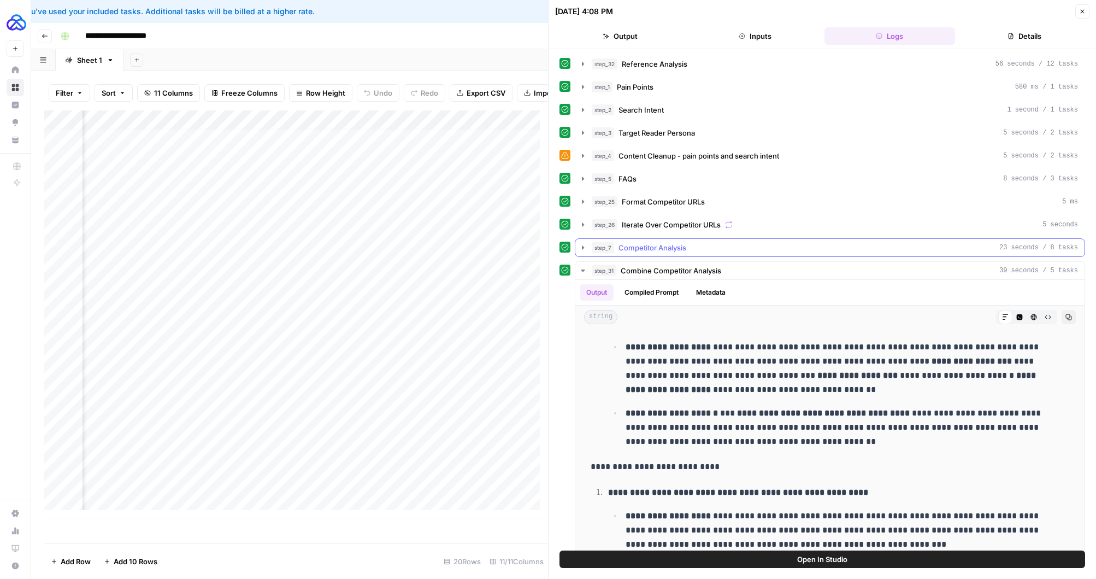
click at [587, 250] on icon "button" at bounding box center [583, 247] width 9 height 9
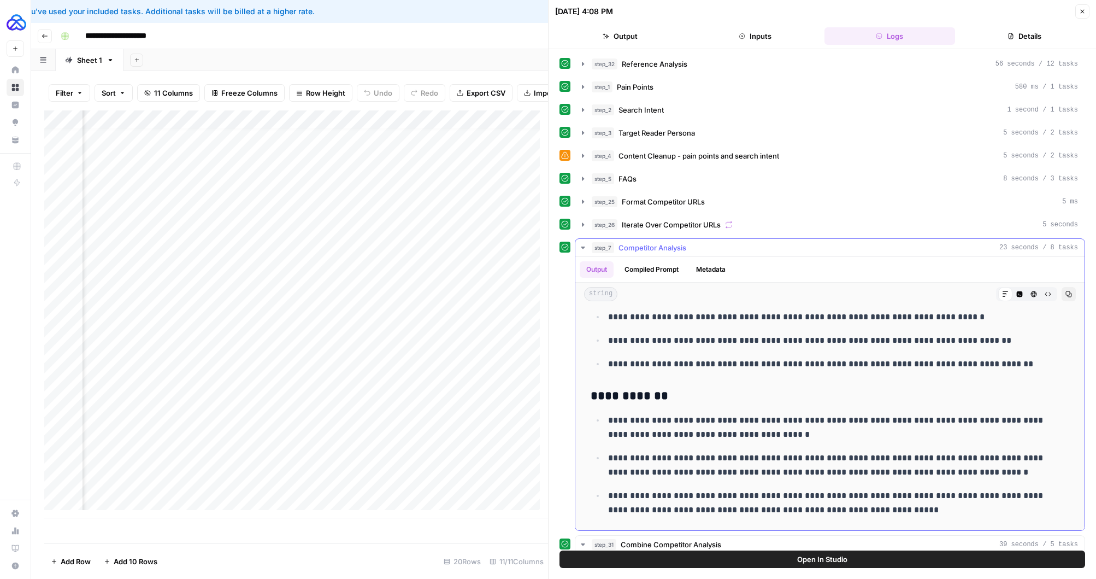
scroll to position [947, 0]
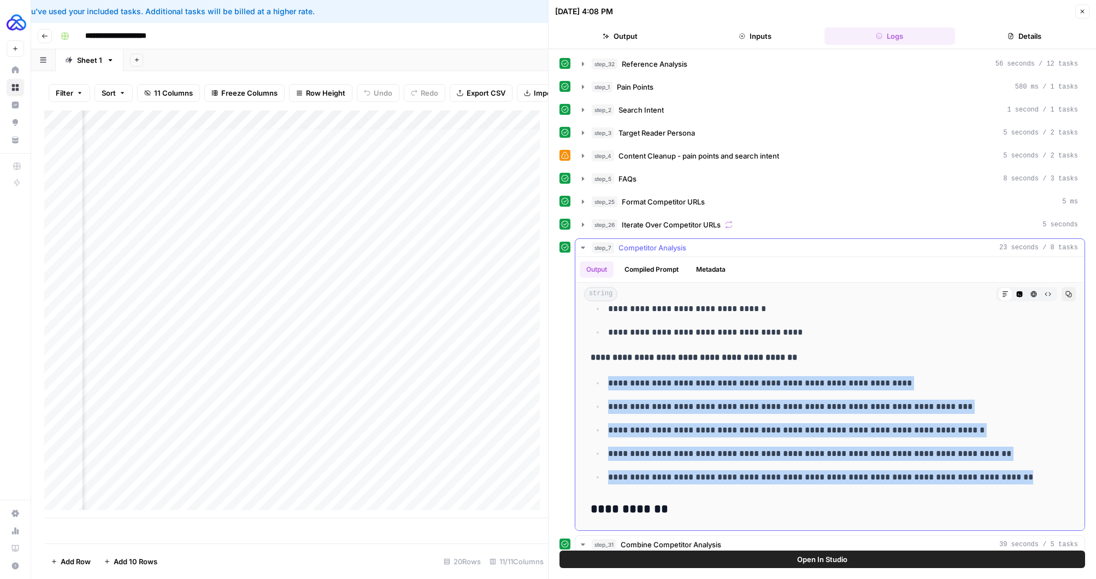
drag, startPoint x: 1005, startPoint y: 475, endPoint x: 603, endPoint y: 380, distance: 412.6
click at [603, 380] on ul "**********" at bounding box center [830, 429] width 479 height 109
copy ul "**********"
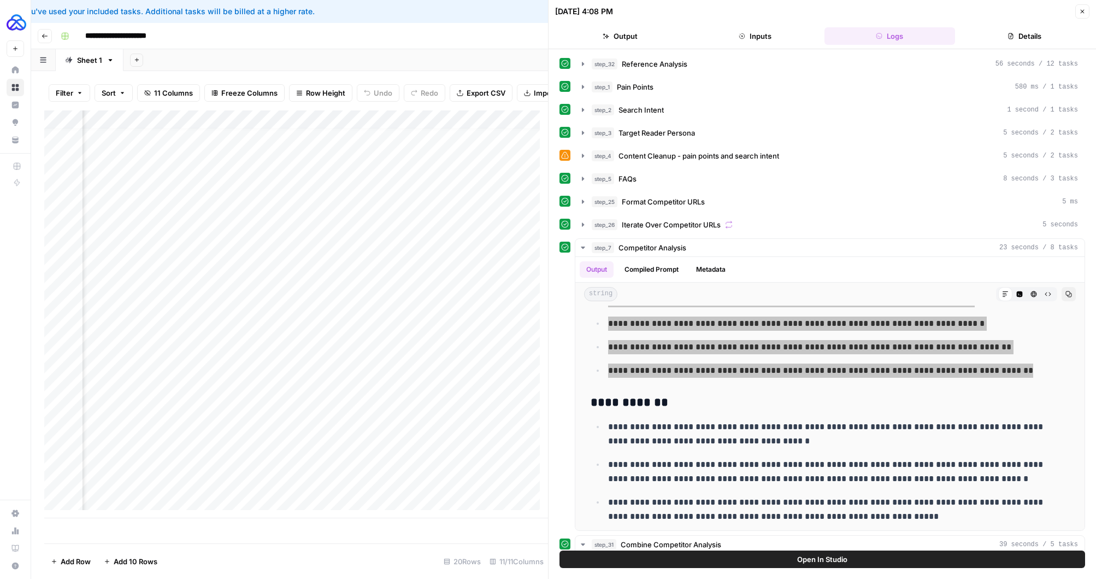
scroll to position [1060, 0]
